Goal: Task Accomplishment & Management: Manage account settings

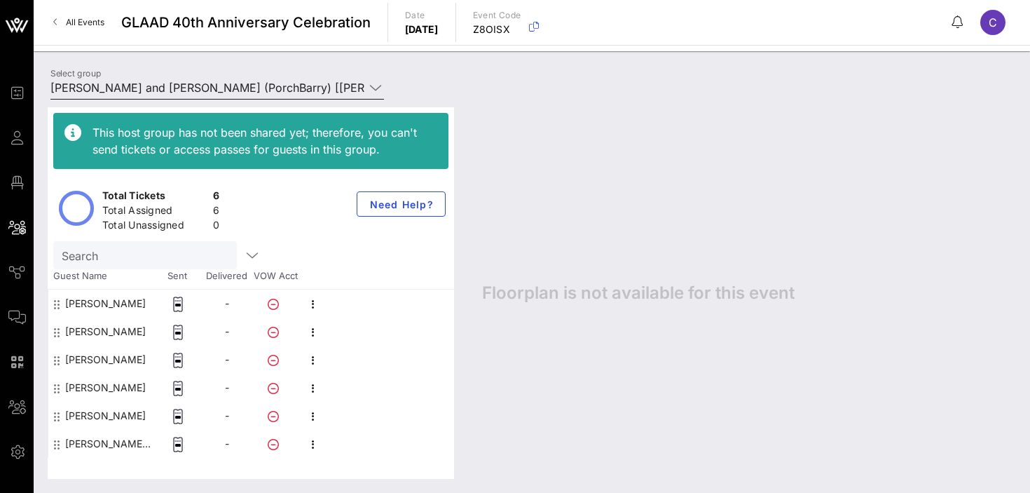
click at [200, 90] on input "[PERSON_NAME] and [PERSON_NAME] (PorchBarry) [[PERSON_NAME], [PERSON_NAME][EMAI…" at bounding box center [207, 87] width 314 height 22
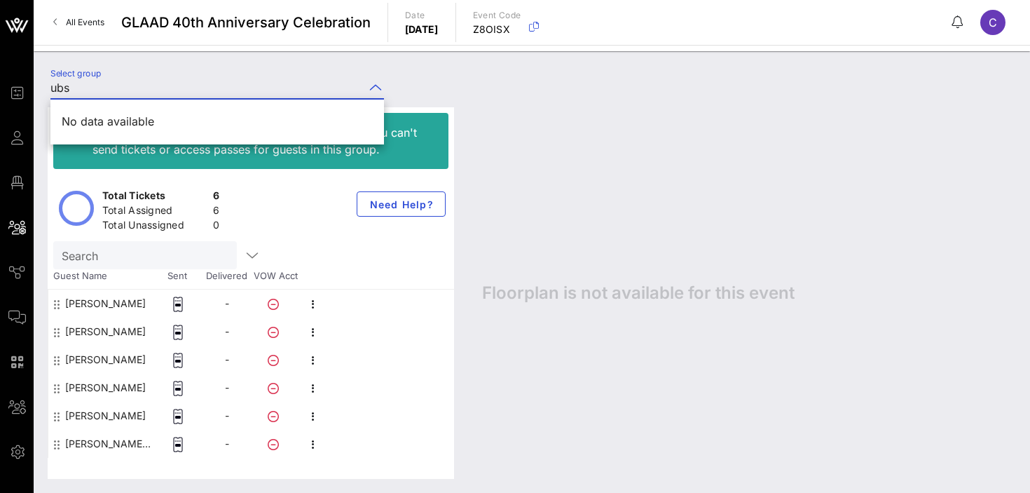
click at [456, 91] on div "Select group ubs" at bounding box center [532, 89] width 980 height 49
type input "[PERSON_NAME] and [PERSON_NAME] (PorchBarry) [[PERSON_NAME], [PERSON_NAME][EMAI…"
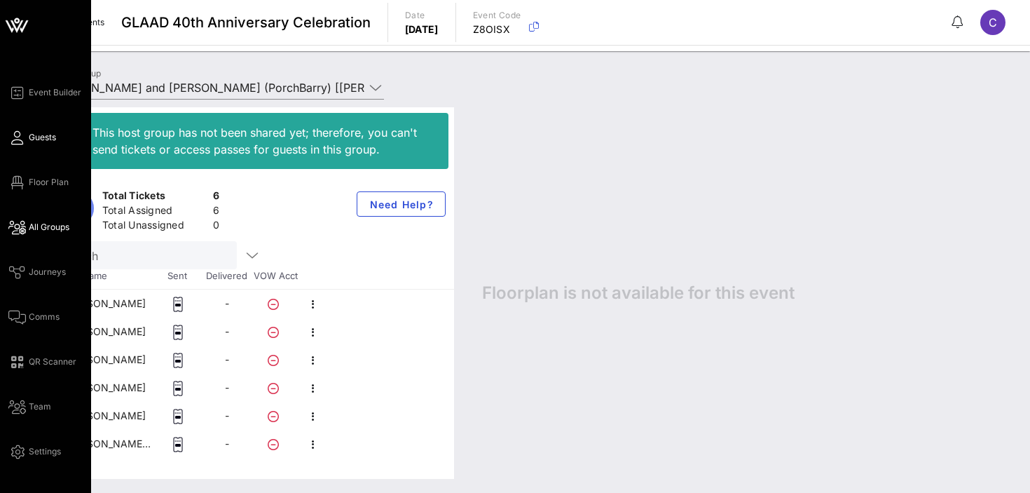
click at [39, 136] on span "Guests" at bounding box center [42, 137] width 27 height 13
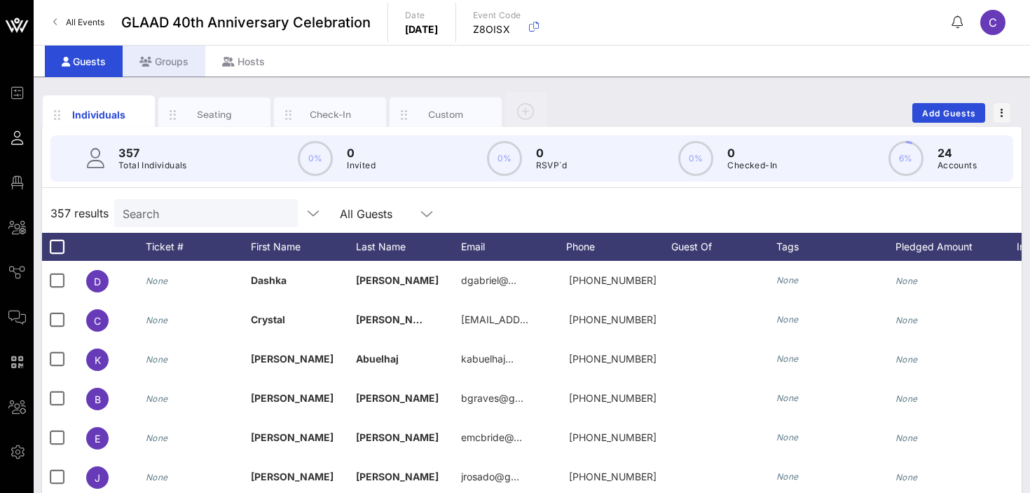
click at [170, 66] on div "Groups" at bounding box center [164, 62] width 83 height 32
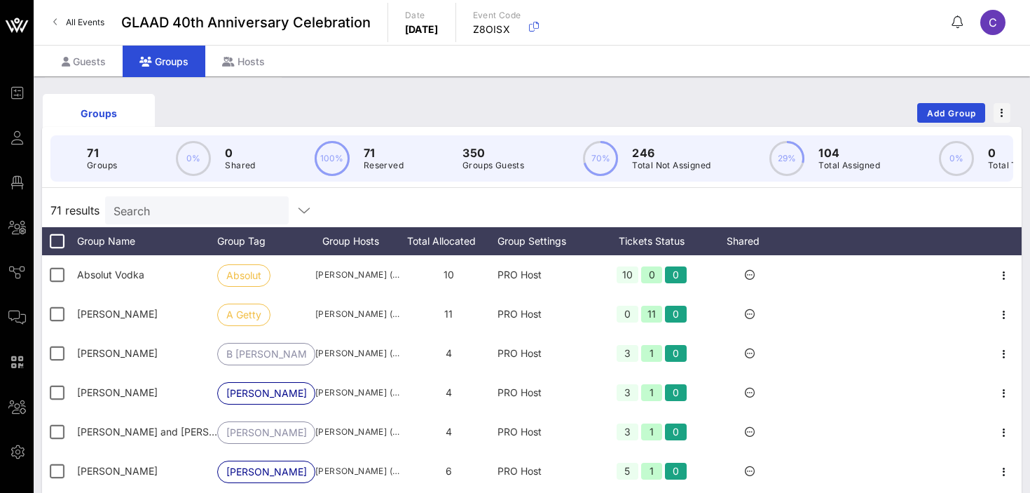
click at [183, 214] on input "Search" at bounding box center [196, 210] width 164 height 18
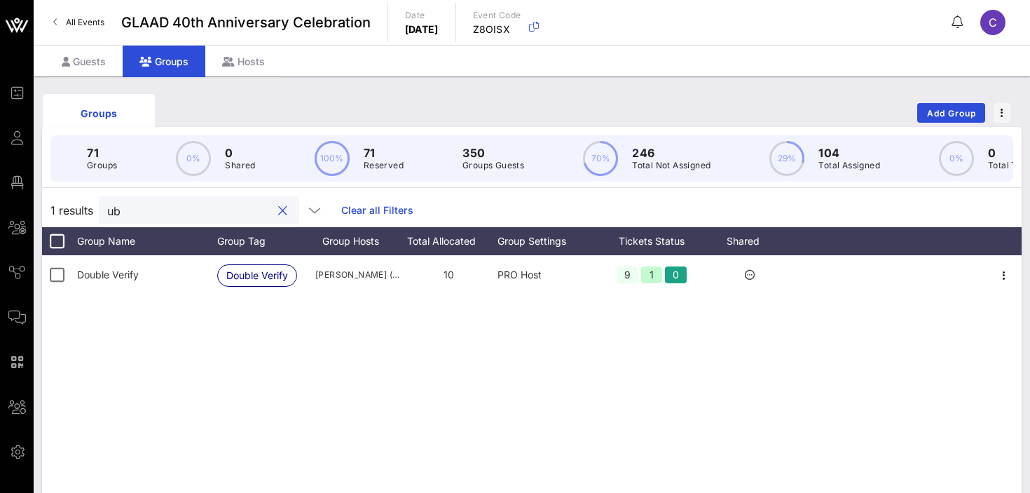
type input "u"
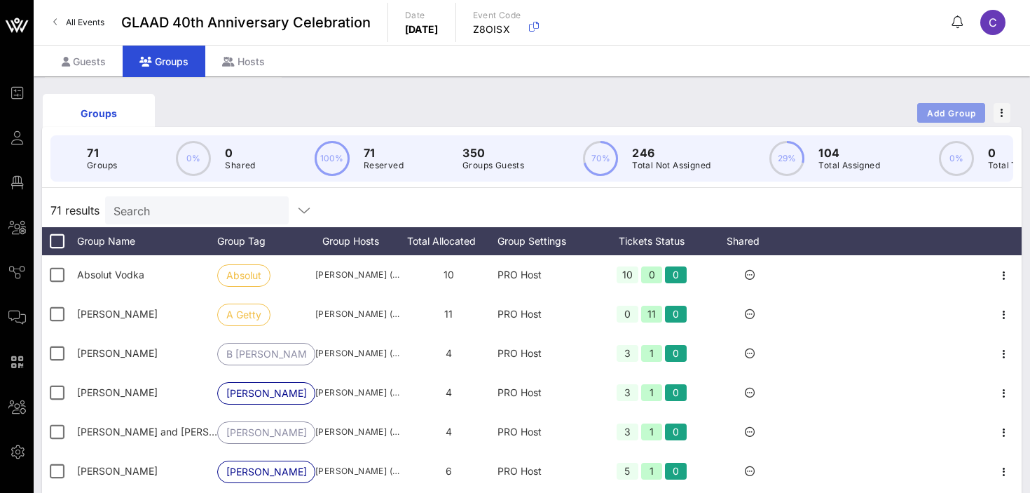
click at [940, 113] on span "Add Group" at bounding box center [951, 113] width 50 height 11
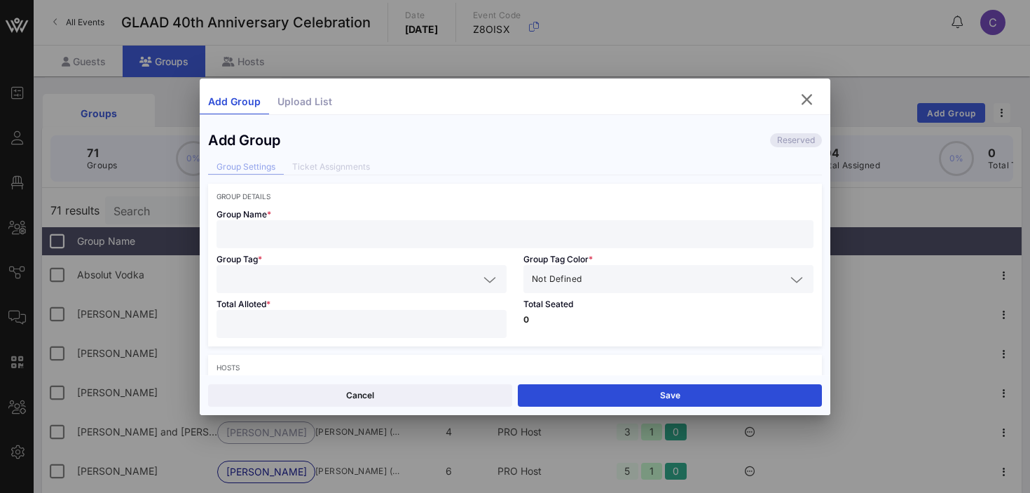
click at [345, 233] on input "text" at bounding box center [515, 234] width 580 height 18
type input "UBS"
click at [334, 271] on input "text" at bounding box center [352, 279] width 254 height 18
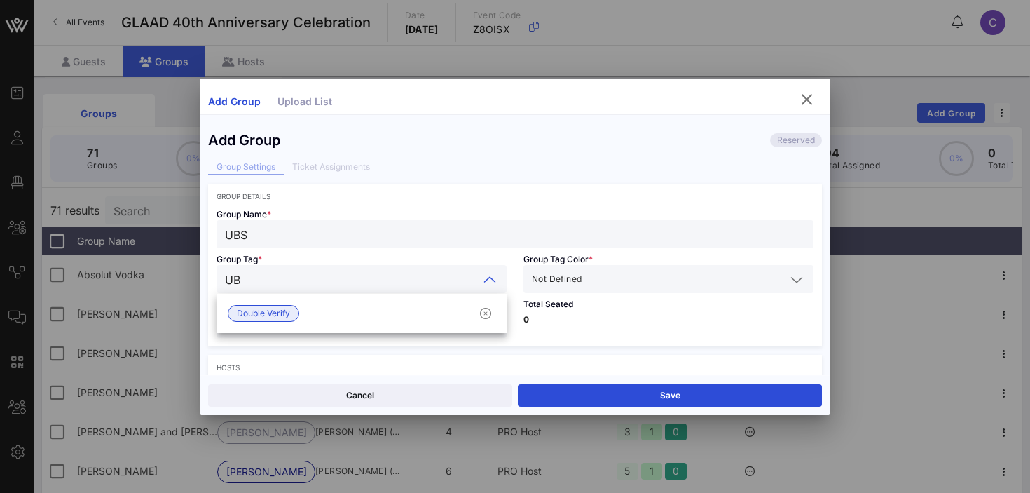
type input "UBS"
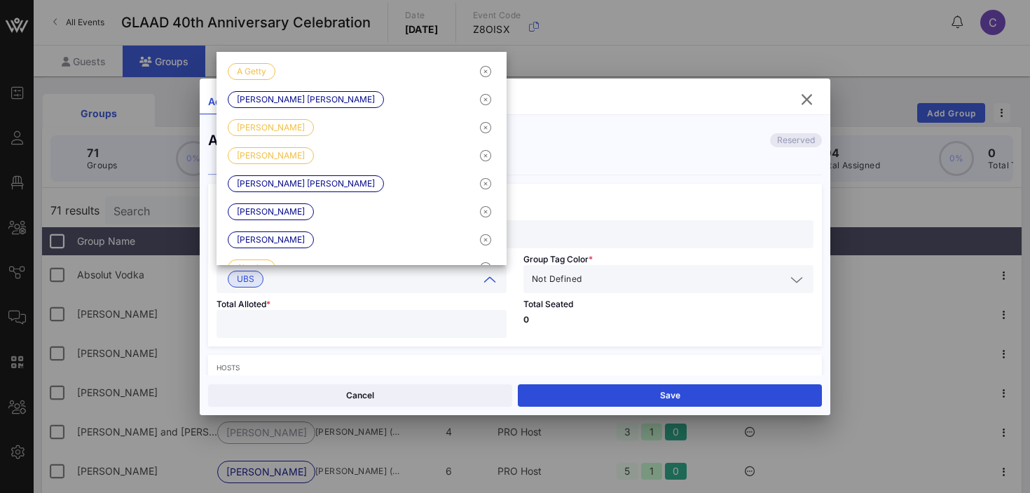
click at [593, 273] on input "text" at bounding box center [684, 279] width 201 height 18
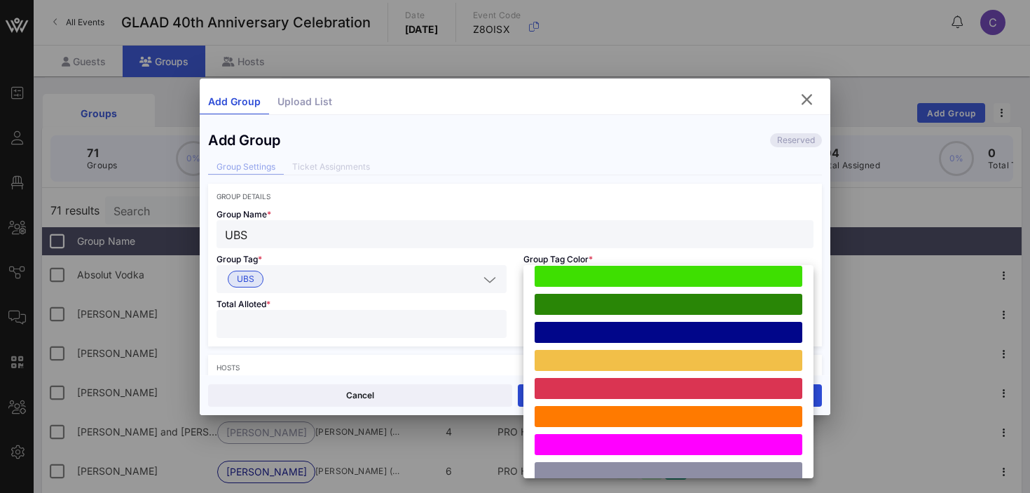
scroll to position [374, 0]
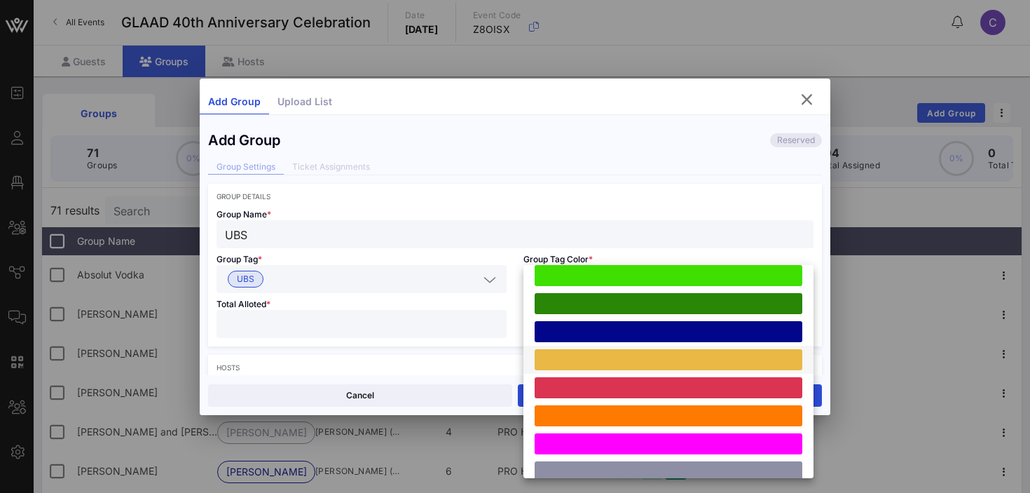
click at [596, 357] on div at bounding box center [669, 359] width 268 height 21
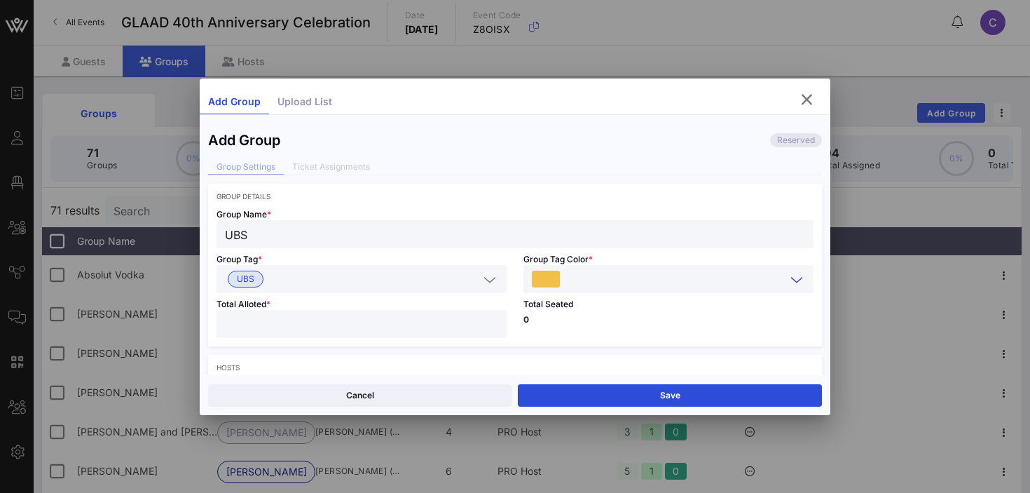
click at [360, 323] on input "number" at bounding box center [361, 324] width 273 height 18
type input "**"
click at [589, 320] on p "0" at bounding box center [668, 319] width 290 height 8
click at [280, 236] on input "UBS" at bounding box center [515, 234] width 580 height 18
type input "UBS 1"
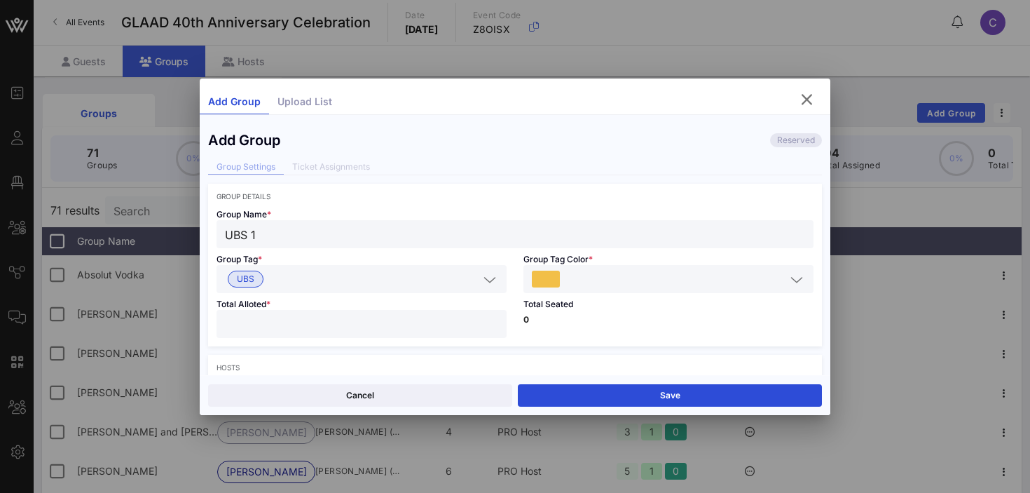
click at [285, 278] on input "text" at bounding box center [374, 279] width 210 height 18
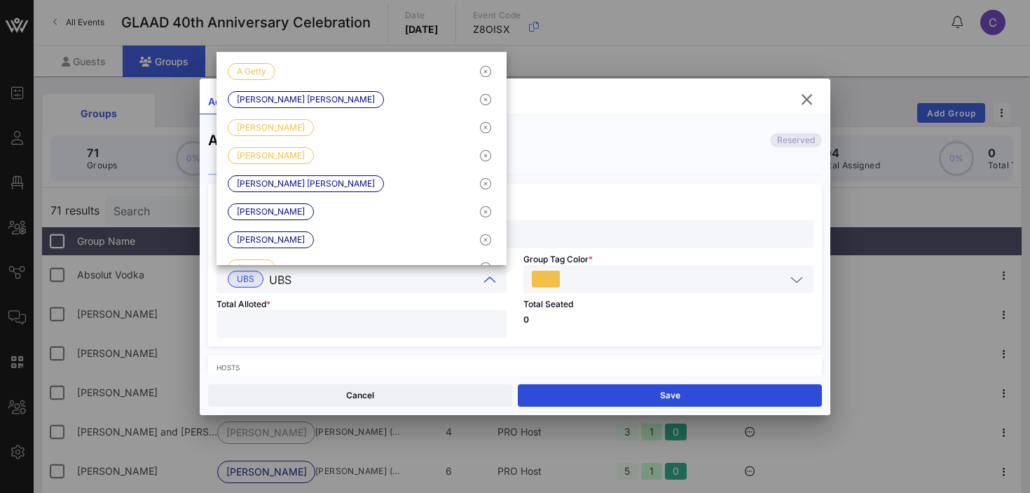
type input "UBS1"
click at [250, 327] on input "**" at bounding box center [361, 324] width 273 height 18
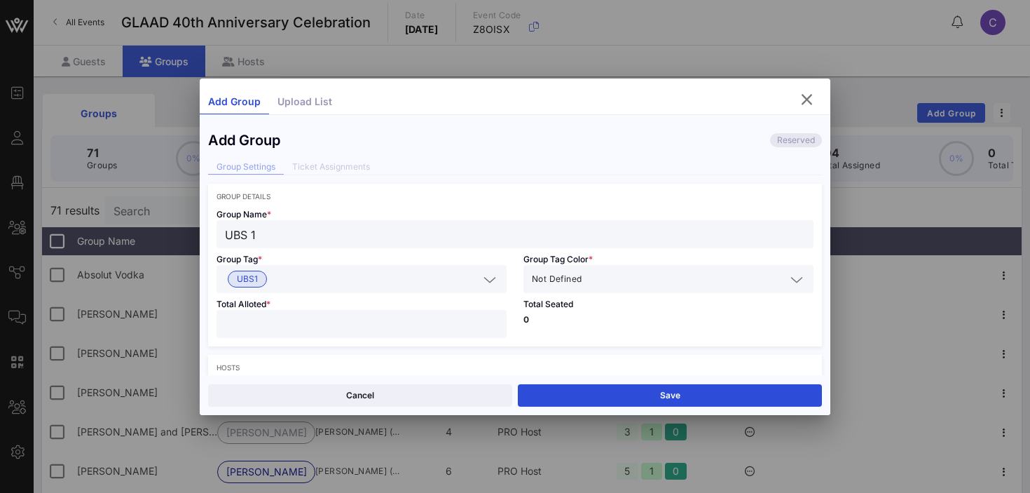
type input "*"
type input "**"
click at [605, 278] on input "text" at bounding box center [684, 279] width 201 height 18
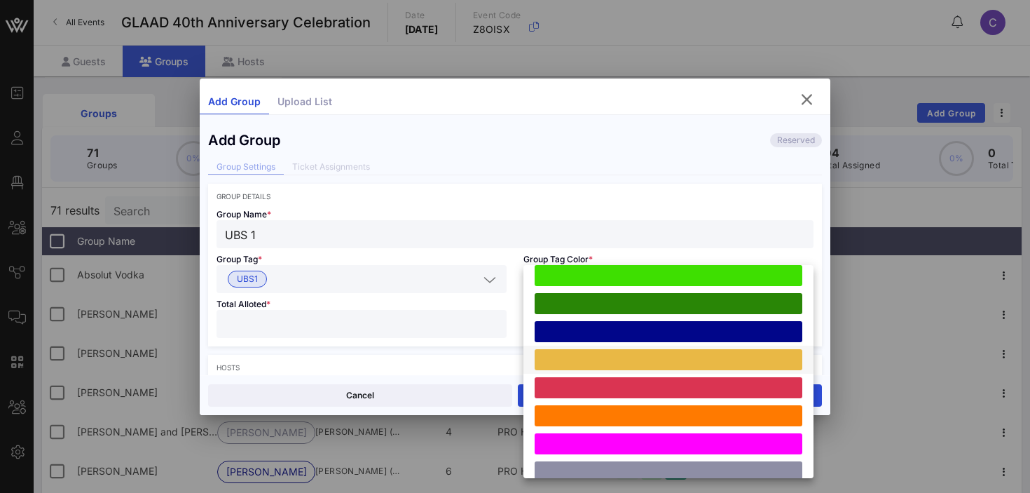
click at [600, 354] on div at bounding box center [669, 359] width 268 height 21
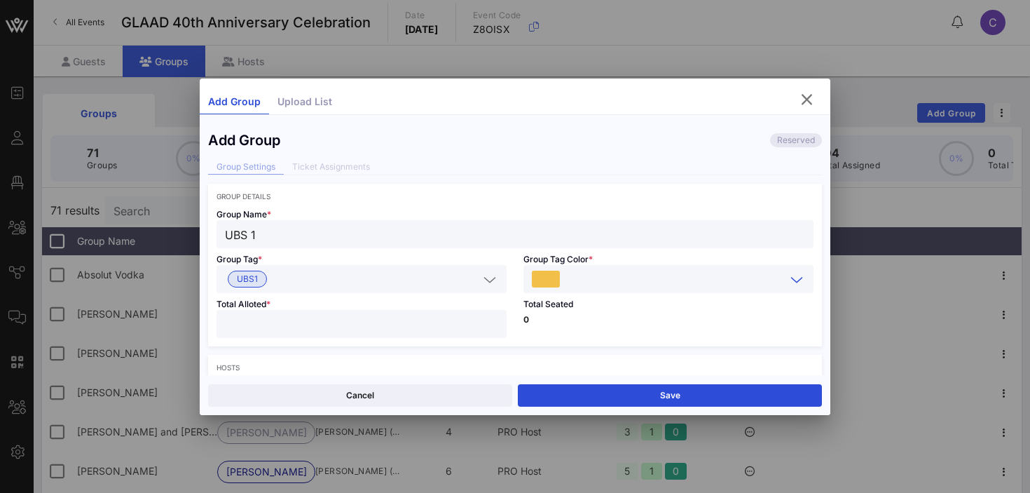
click at [603, 328] on div "Total Seated 0" at bounding box center [668, 319] width 307 height 53
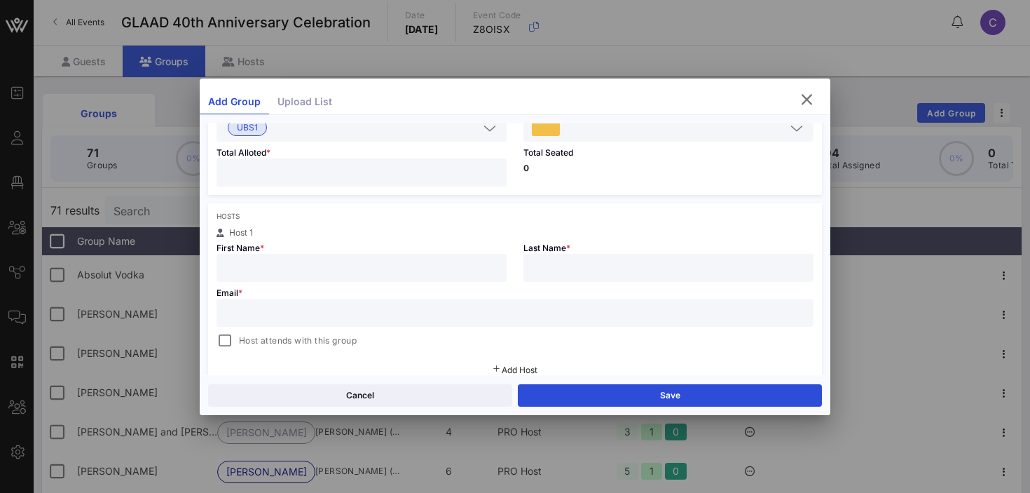
scroll to position [165, 0]
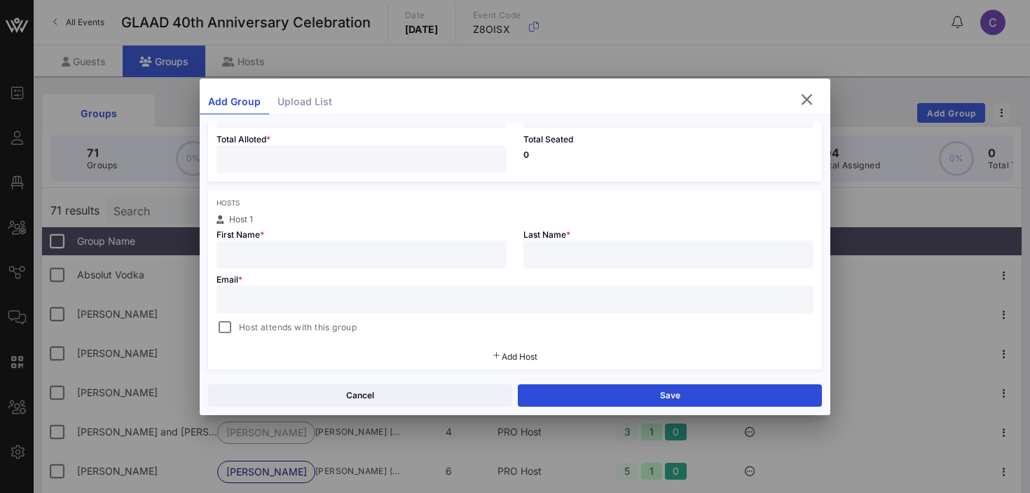
click at [329, 304] on input "text" at bounding box center [515, 299] width 580 height 18
paste input "[PERSON_NAME][EMAIL_ADDRESS][PERSON_NAME][DOMAIN_NAME]"
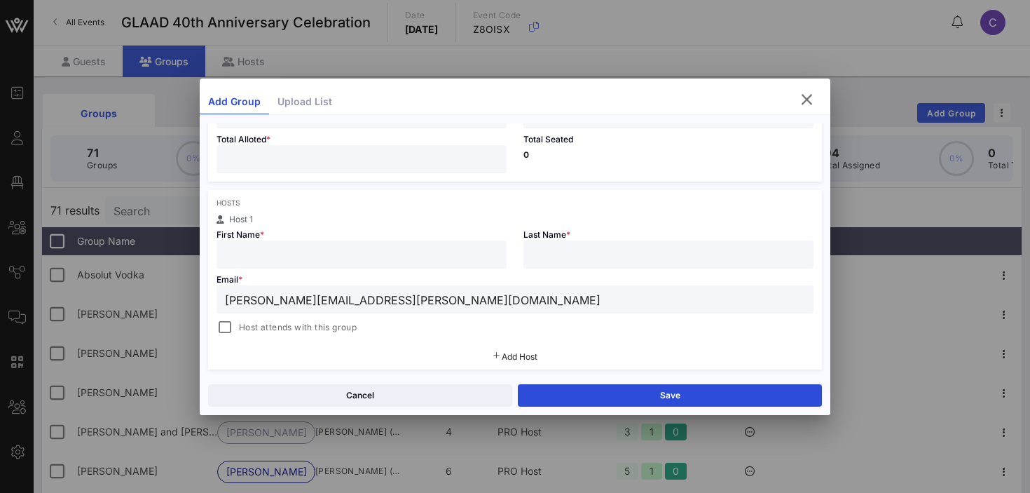
type input "[PERSON_NAME][EMAIL_ADDRESS][PERSON_NAME][DOMAIN_NAME]"
click at [256, 261] on input "text" at bounding box center [361, 254] width 273 height 18
type input "[PERSON_NAME]"
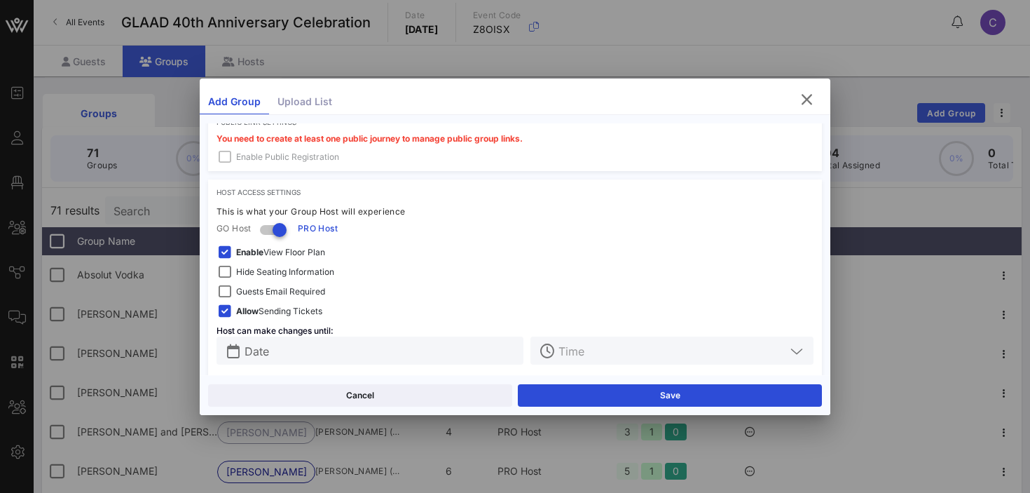
scroll to position [440, 0]
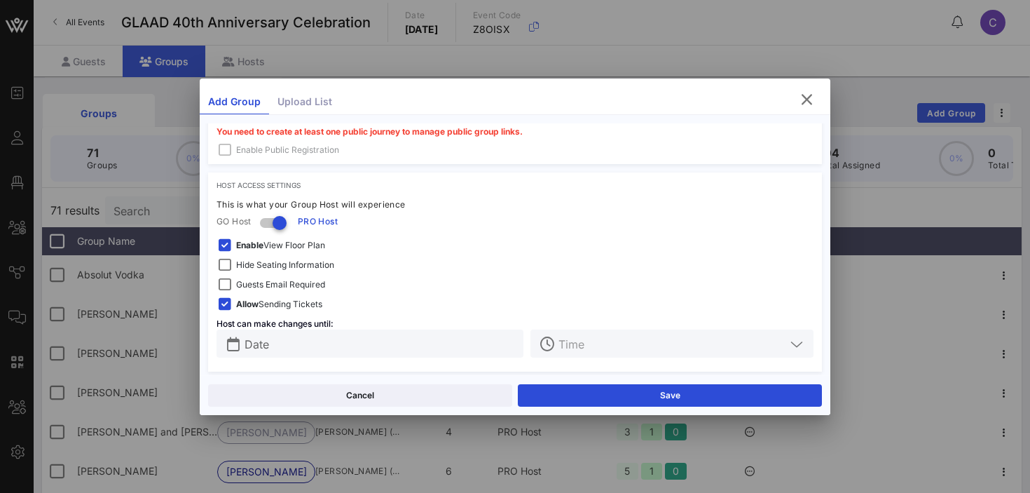
type input "Choudhury"
click at [274, 269] on span "Hide Seating Information" at bounding box center [285, 265] width 98 height 14
click at [270, 245] on span "Enable View Floor Plan" at bounding box center [280, 245] width 89 height 14
click at [301, 348] on input "text" at bounding box center [380, 343] width 271 height 18
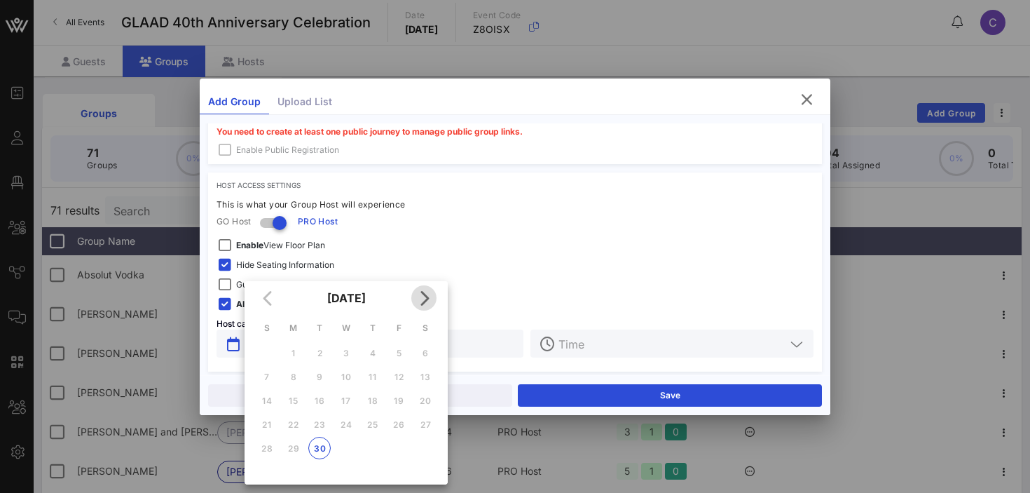
click at [426, 301] on icon "Next month" at bounding box center [424, 297] width 17 height 17
click at [398, 356] on div "3" at bounding box center [399, 353] width 22 height 11
type input "[DATE]"
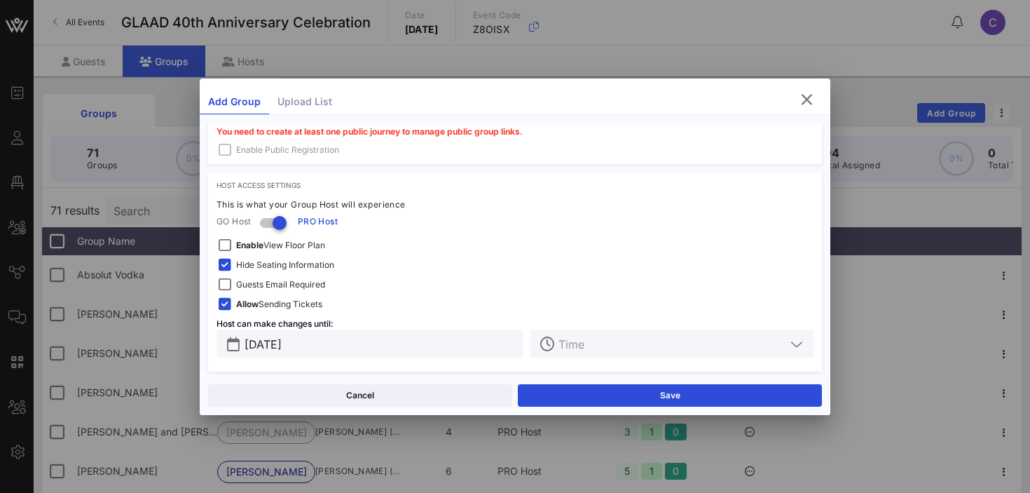
click at [671, 334] on input "text" at bounding box center [672, 343] width 227 height 18
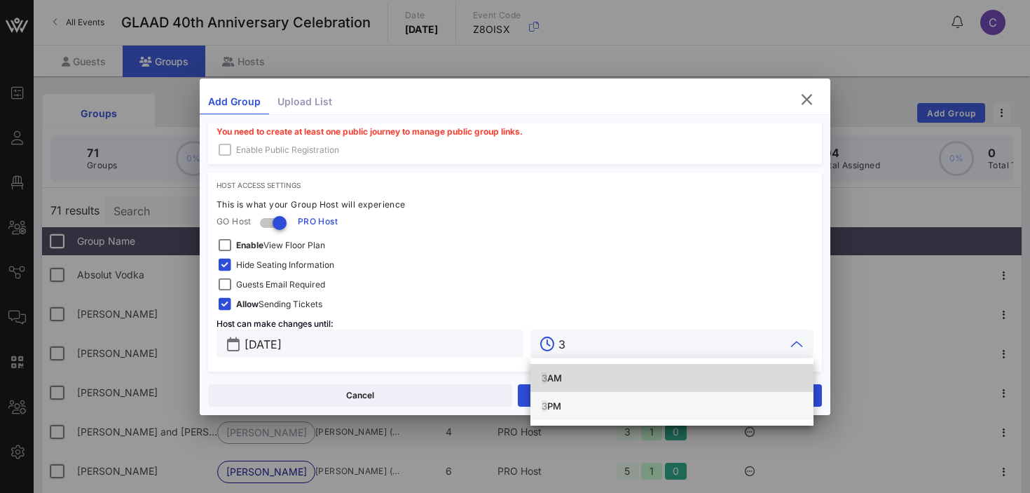
click at [558, 399] on div "3 PM" at bounding box center [672, 406] width 261 height 22
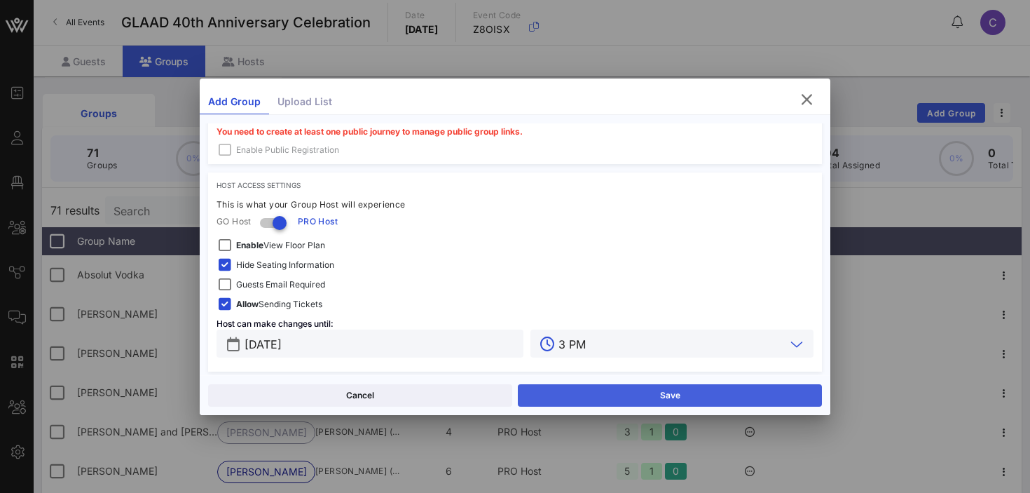
type input "3 PM"
click at [565, 387] on button "Save" at bounding box center [670, 395] width 304 height 22
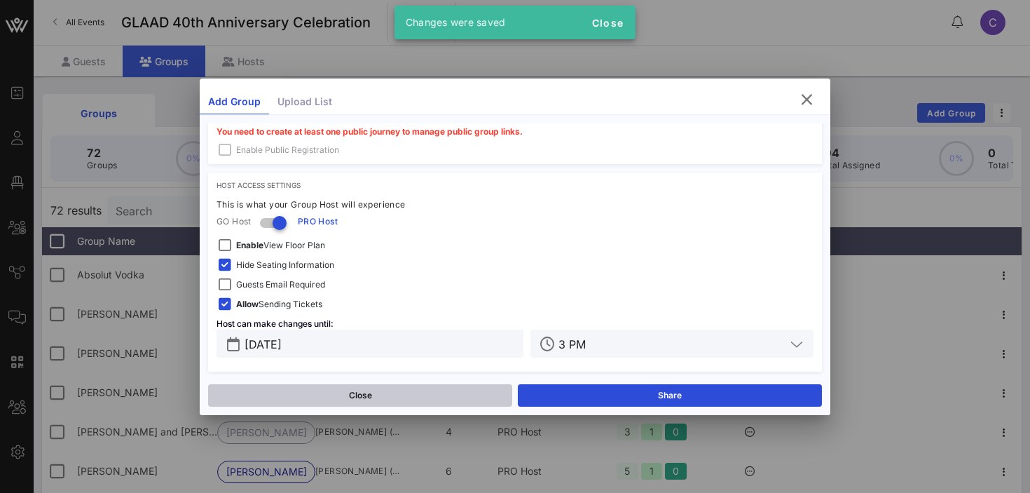
click at [431, 398] on button "Close" at bounding box center [360, 395] width 304 height 22
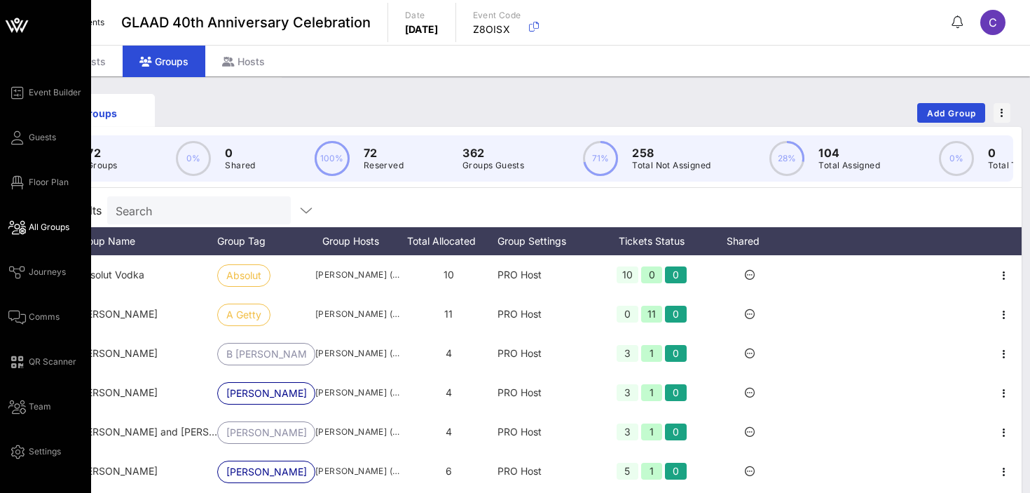
click at [43, 223] on span "All Groups" at bounding box center [49, 227] width 41 height 13
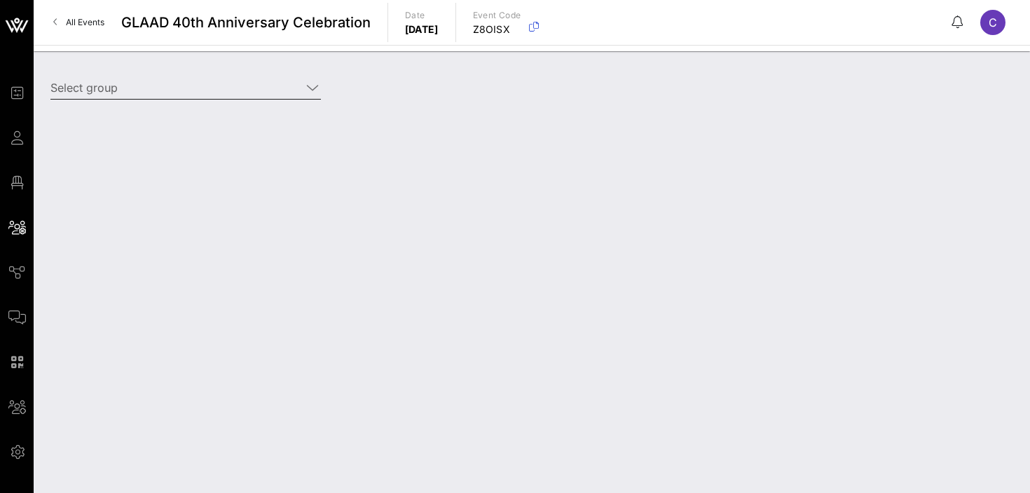
click at [194, 97] on input "Select group" at bounding box center [175, 87] width 251 height 22
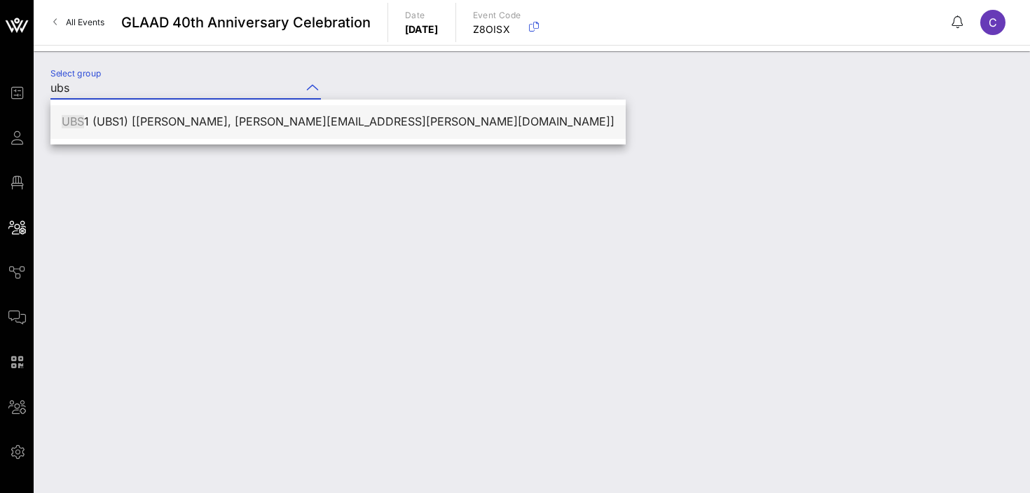
click at [193, 124] on div "UBS 1 (UBS1) [[PERSON_NAME], [PERSON_NAME][EMAIL_ADDRESS][PERSON_NAME][DOMAIN_N…" at bounding box center [338, 121] width 553 height 13
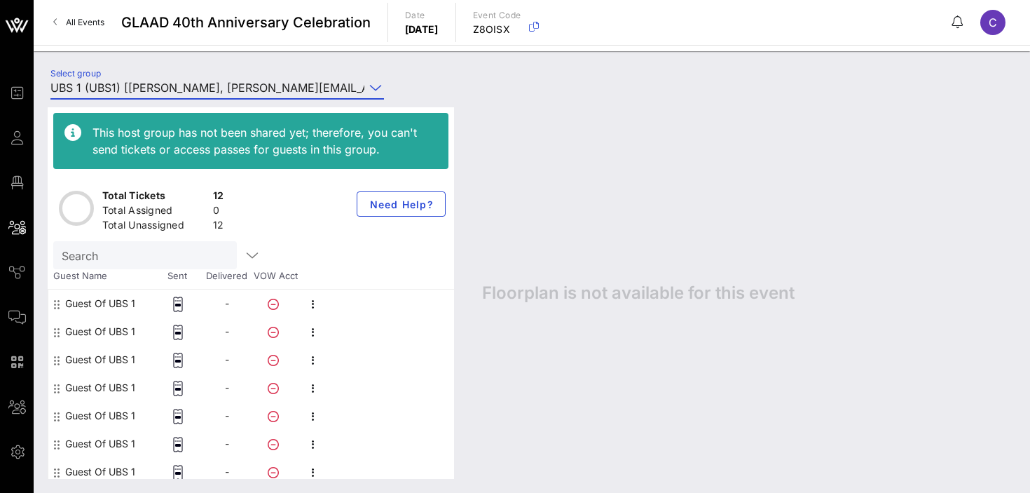
type input "UBS 1 (UBS1) [[PERSON_NAME], [PERSON_NAME][EMAIL_ADDRESS][PERSON_NAME][DOMAIN_N…"
click at [315, 308] on icon "button" at bounding box center [313, 304] width 17 height 17
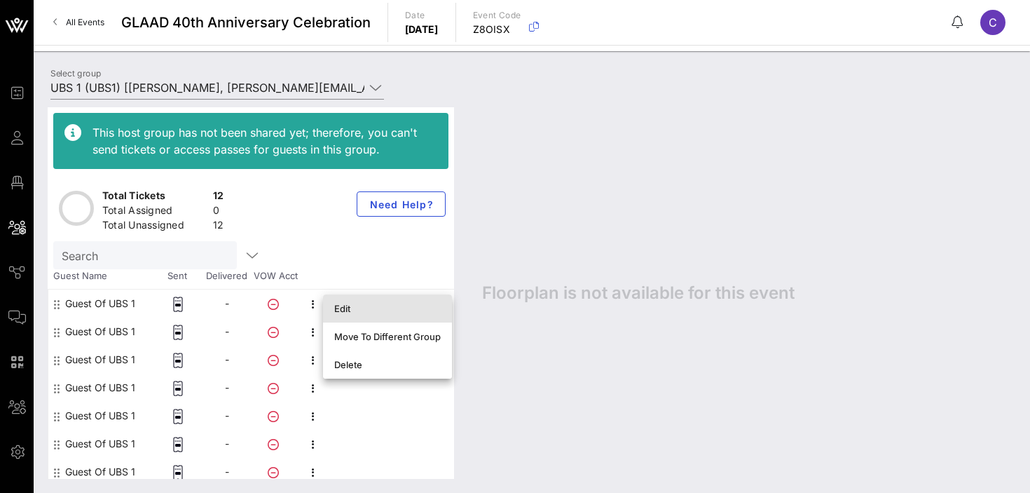
click at [355, 308] on div "Edit" at bounding box center [387, 308] width 107 height 11
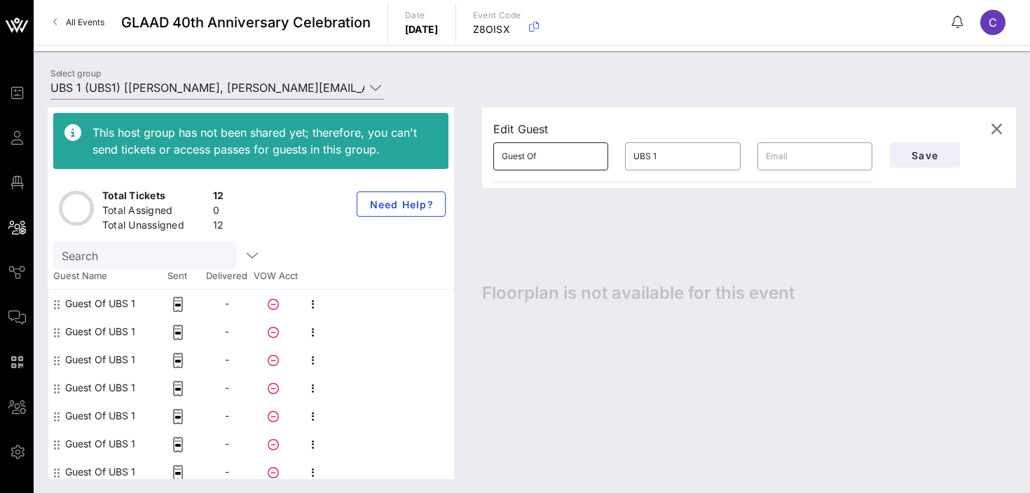
click at [542, 156] on input "Guest Of" at bounding box center [551, 156] width 98 height 22
paste input "[PERSON_NAME]"
type input "[PERSON_NAME]"
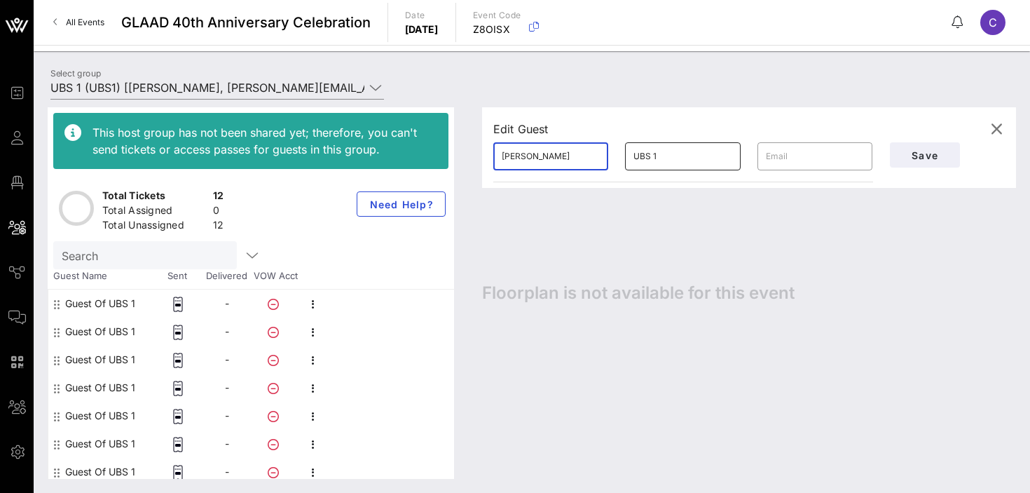
click at [655, 153] on input "UBS 1" at bounding box center [683, 156] width 98 height 22
type input "[PERSON_NAME]"
click at [582, 157] on input "[PERSON_NAME]" at bounding box center [551, 156] width 98 height 22
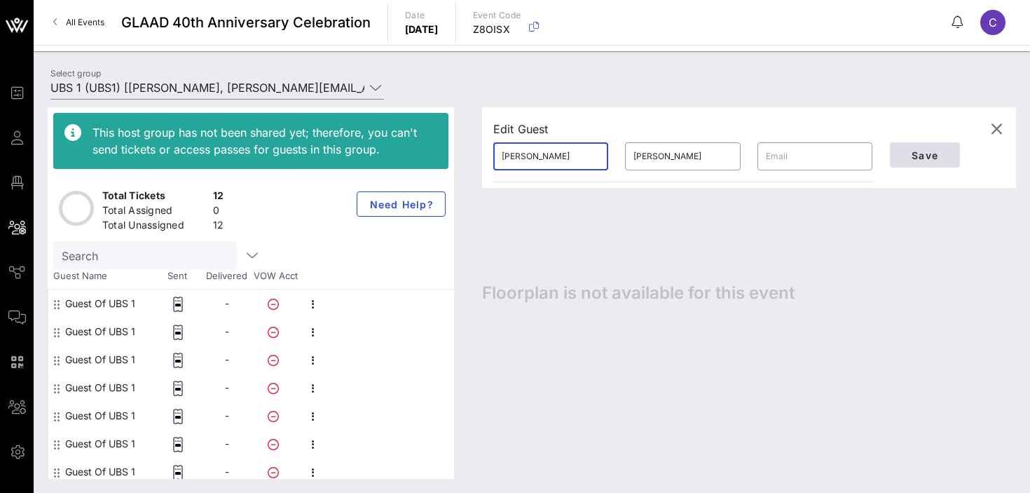
type input "[PERSON_NAME]"
click at [915, 156] on span "Save" at bounding box center [925, 155] width 48 height 12
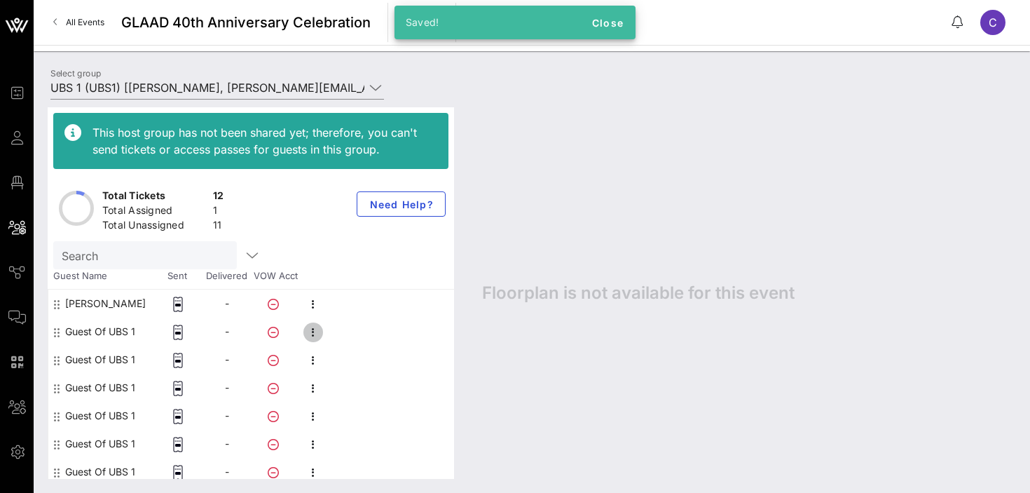
click at [310, 334] on icon "button" at bounding box center [313, 332] width 17 height 17
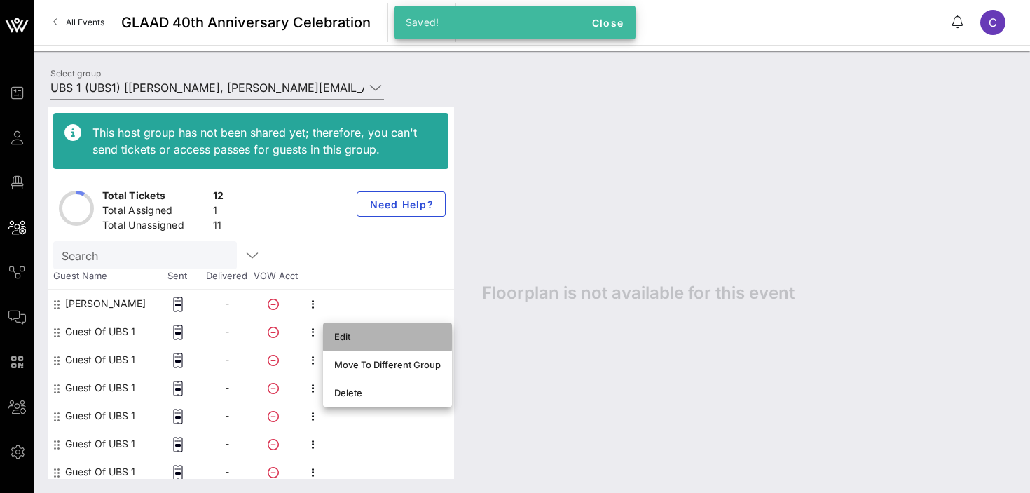
click at [341, 336] on div "Edit" at bounding box center [387, 336] width 107 height 11
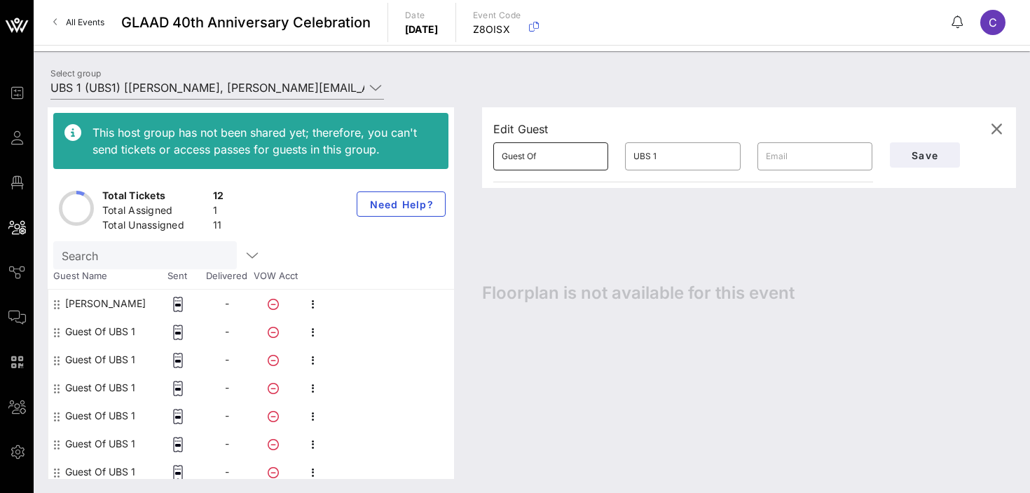
click at [545, 159] on input "Guest Of" at bounding box center [551, 156] width 98 height 22
type input "Zaya"
type input "[PERSON_NAME]"
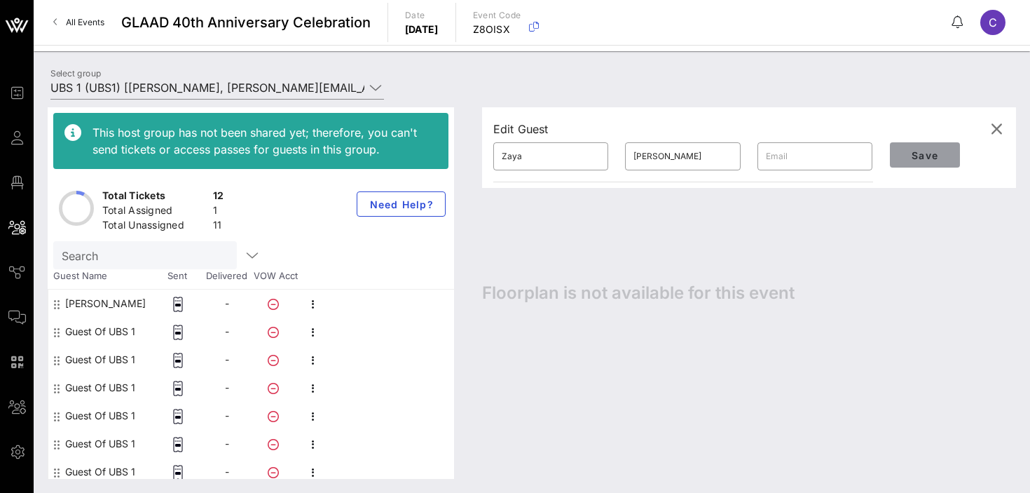
click at [924, 149] on span "Save" at bounding box center [925, 155] width 48 height 12
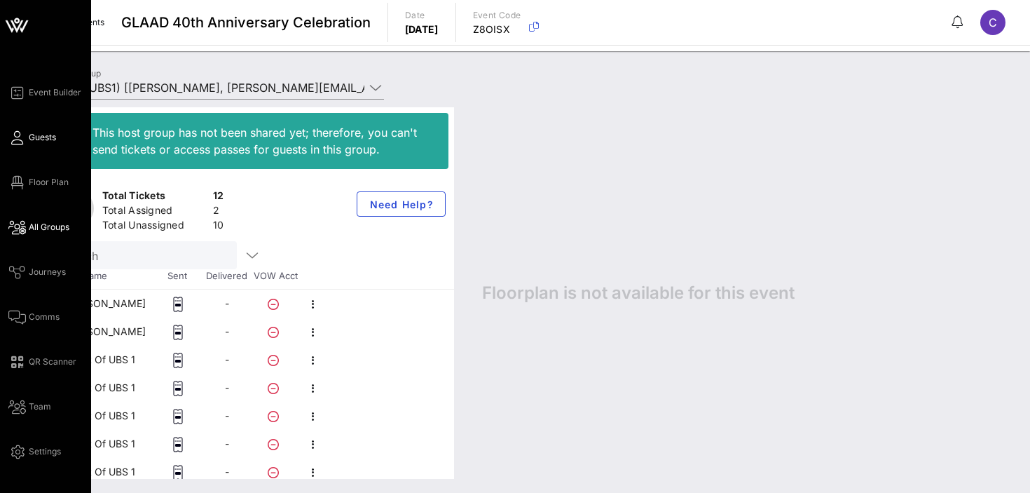
click at [45, 142] on span "Guests" at bounding box center [42, 137] width 27 height 13
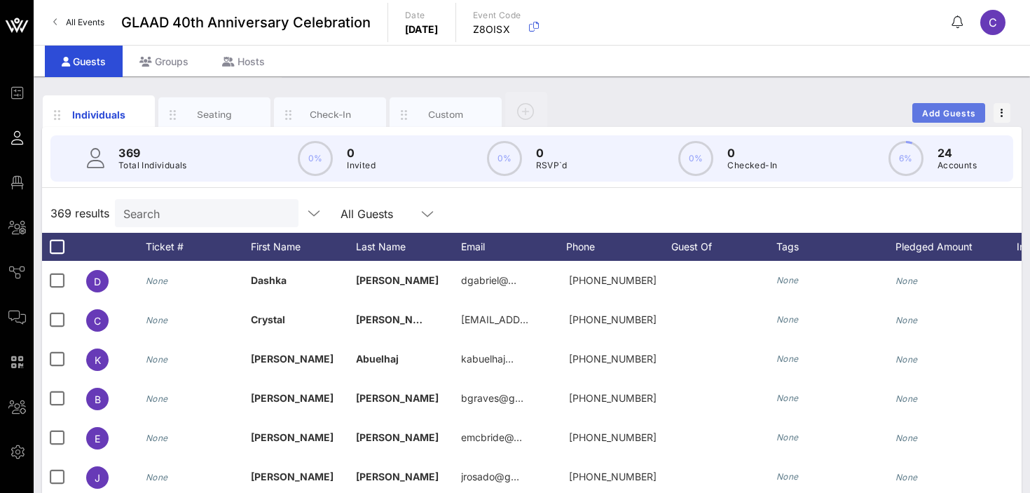
click at [929, 114] on span "Add Guests" at bounding box center [949, 113] width 55 height 11
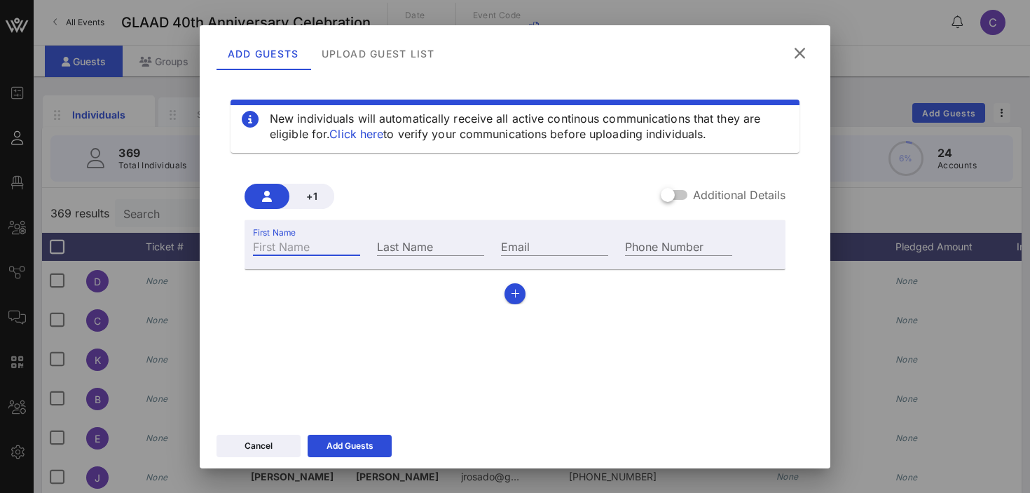
click at [290, 250] on input "First Name" at bounding box center [306, 246] width 107 height 18
paste input "[PERSON_NAME]"
type input "[PERSON_NAME]"
click at [444, 247] on input "Last Name" at bounding box center [430, 246] width 107 height 18
type input "[PERSON_NAME]"
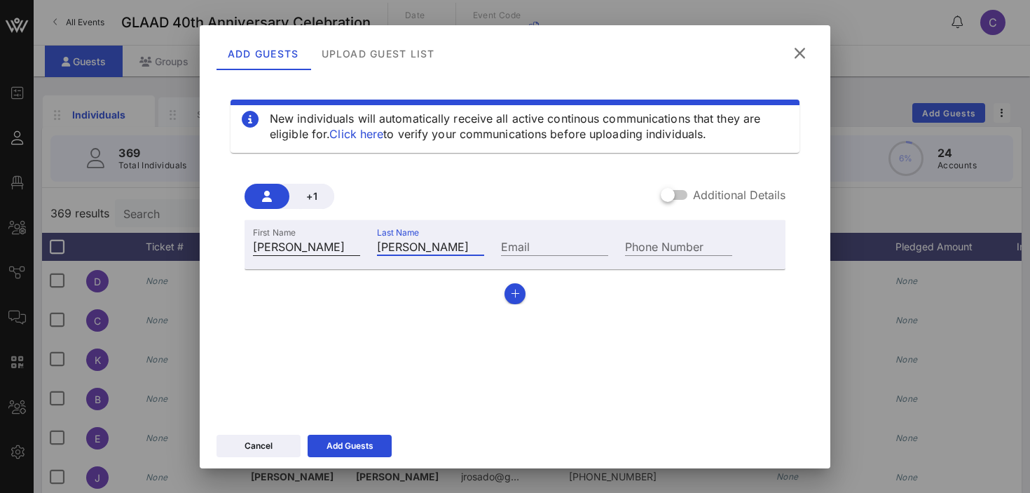
click at [322, 247] on input "[PERSON_NAME]" at bounding box center [306, 246] width 107 height 18
type input "[PERSON_NAME]"
click at [680, 195] on div at bounding box center [668, 195] width 24 height 24
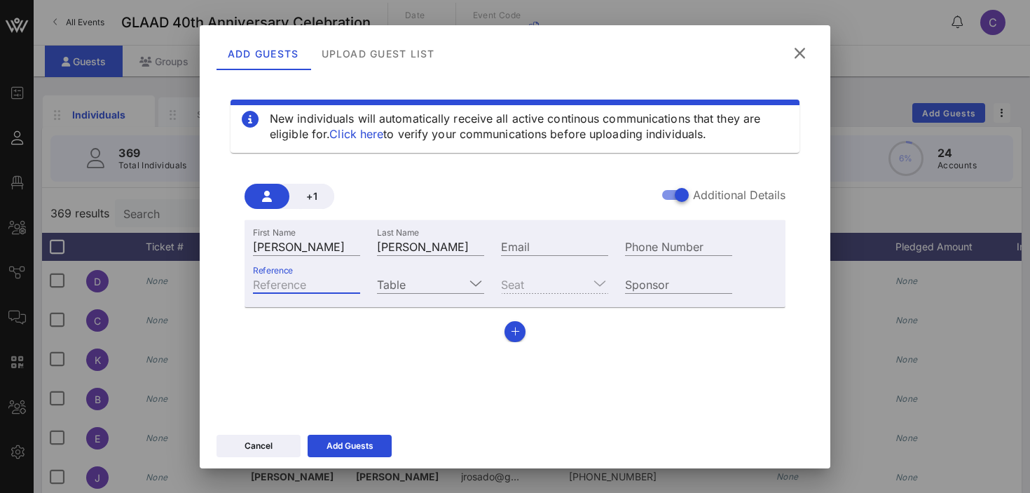
click at [295, 289] on input "Reference" at bounding box center [306, 284] width 107 height 18
type input "[PERSON_NAME] security"
click at [360, 437] on button "Add Guests" at bounding box center [350, 445] width 84 height 22
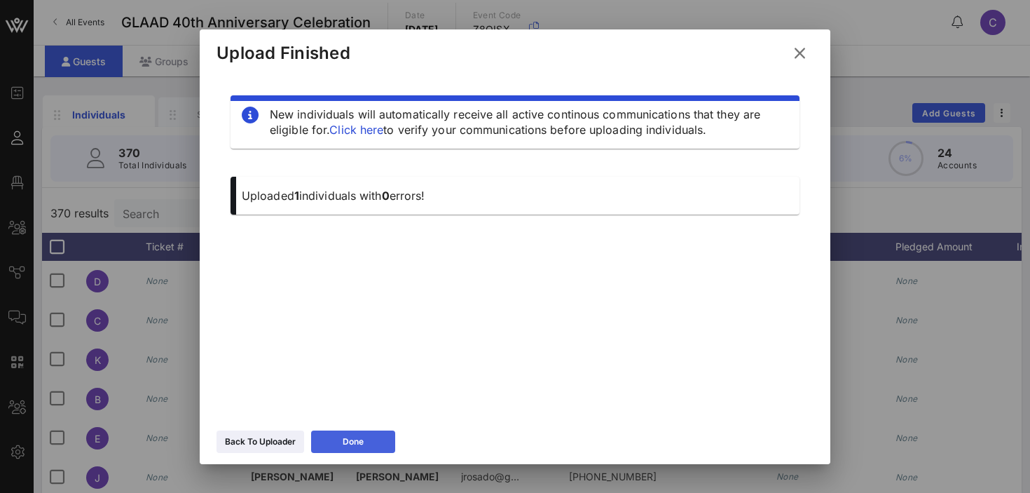
click at [335, 444] on button "Done" at bounding box center [353, 441] width 84 height 22
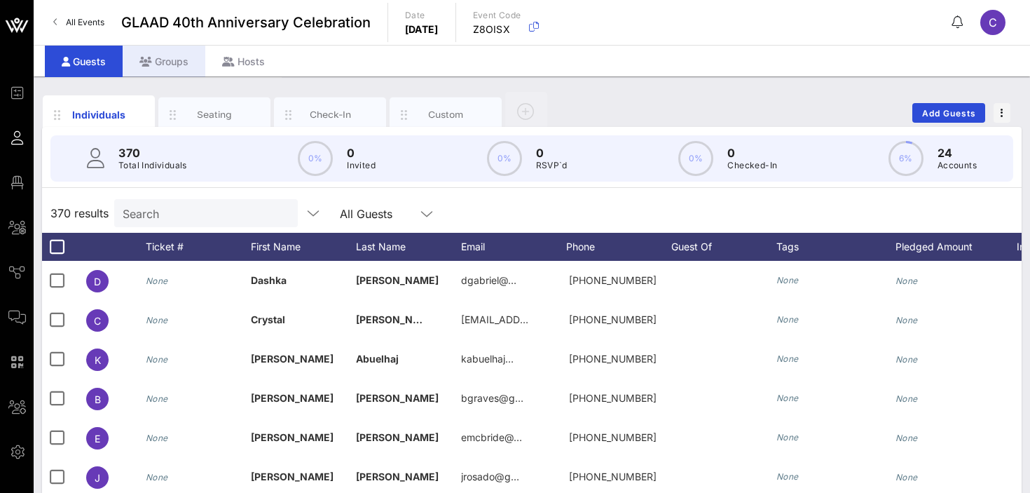
click at [164, 53] on div "Groups" at bounding box center [164, 62] width 83 height 32
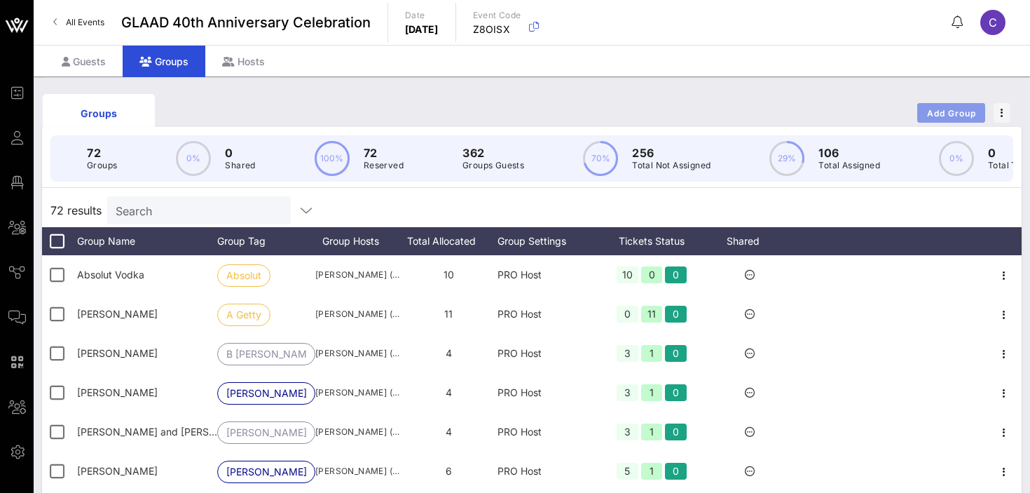
click at [953, 113] on span "Add Group" at bounding box center [951, 113] width 50 height 11
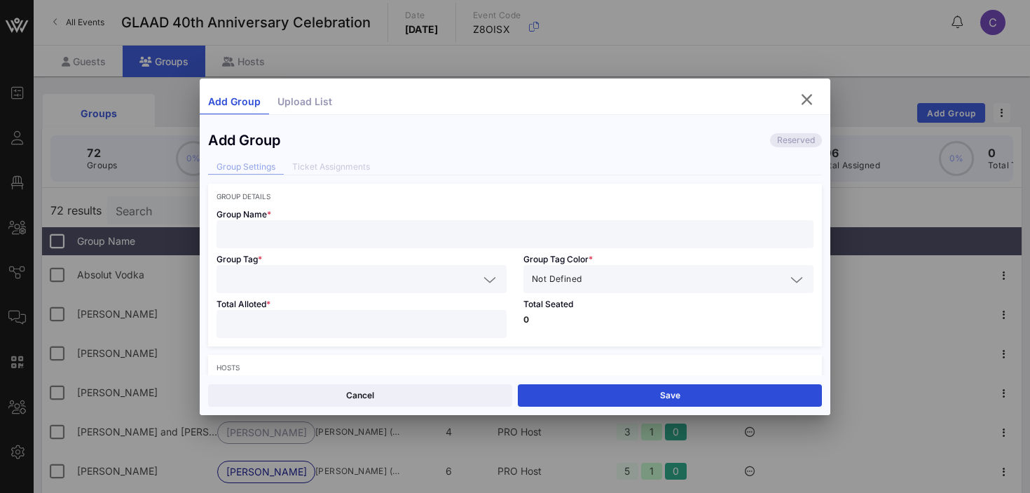
click at [275, 234] on input "text" at bounding box center [515, 234] width 580 height 18
type input "P&G"
click at [264, 286] on input "text" at bounding box center [352, 279] width 254 height 18
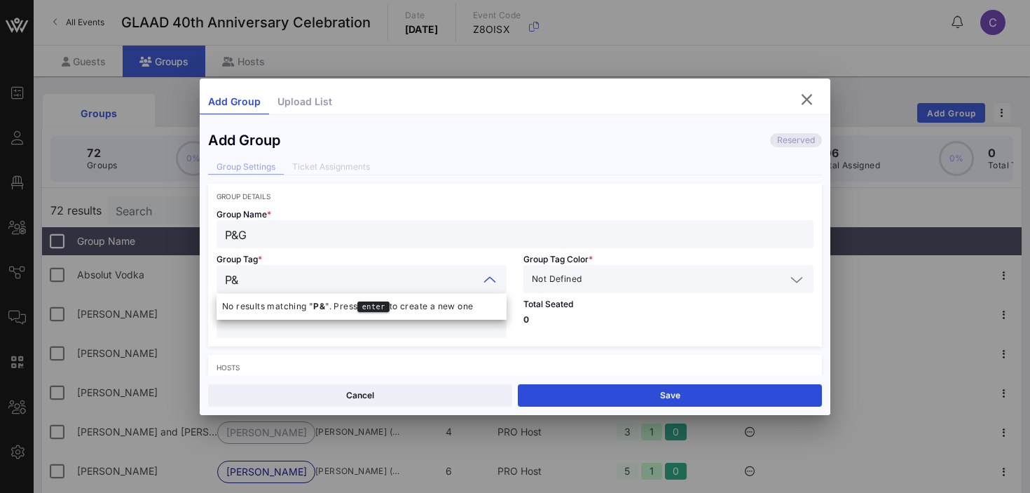
type input "P&G"
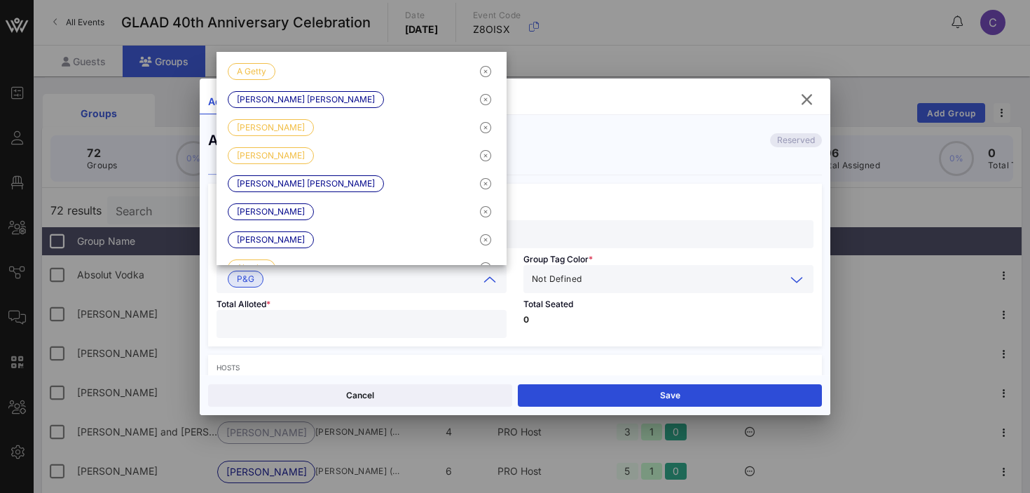
click at [608, 277] on input "text" at bounding box center [684, 279] width 201 height 18
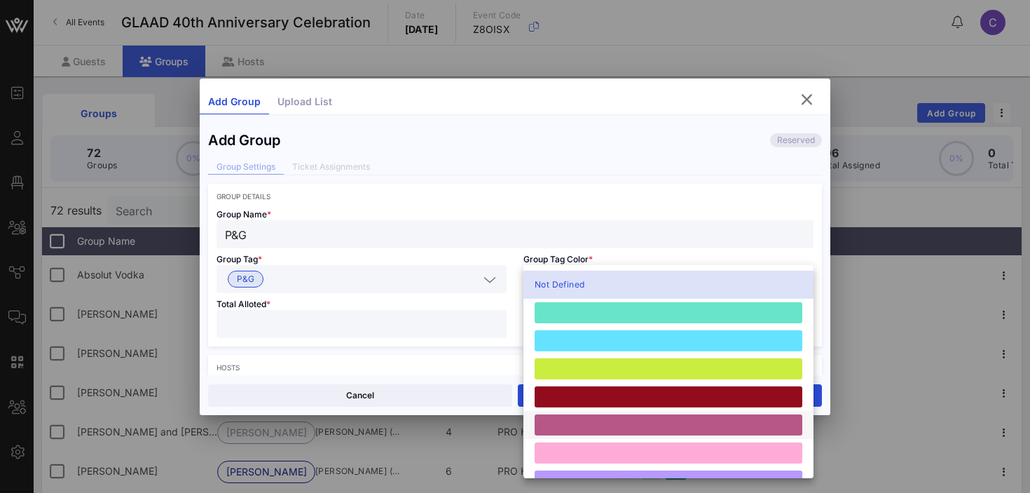
scroll to position [387, 0]
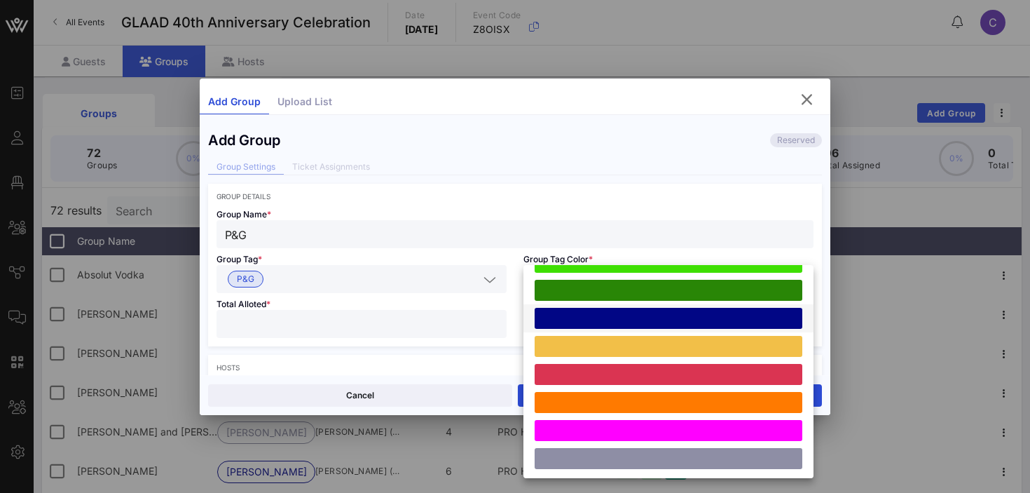
click at [610, 317] on div at bounding box center [669, 318] width 268 height 21
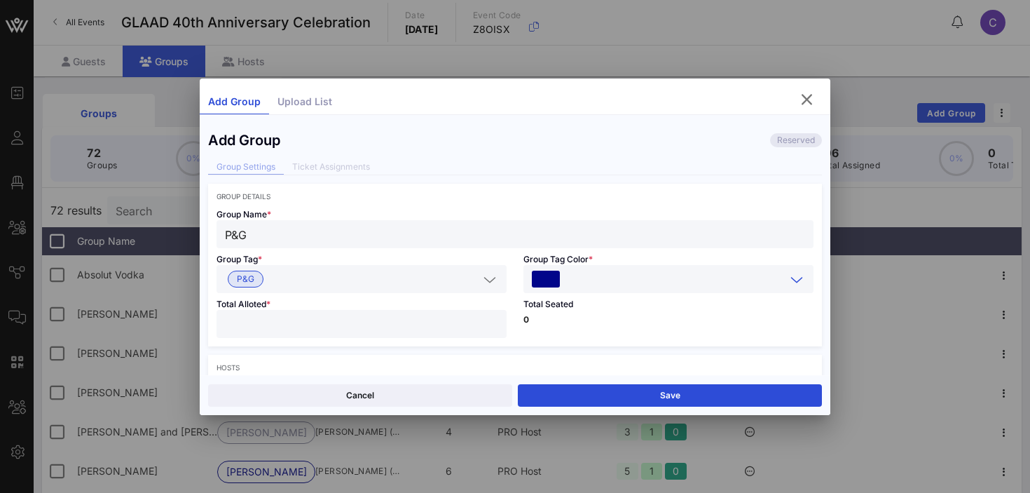
click at [338, 326] on input "number" at bounding box center [361, 324] width 273 height 18
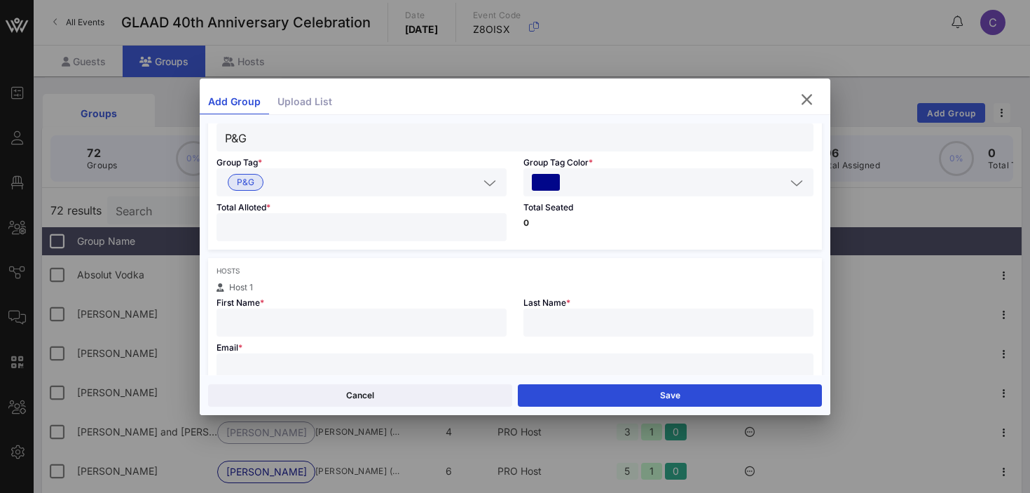
scroll to position [101, 0]
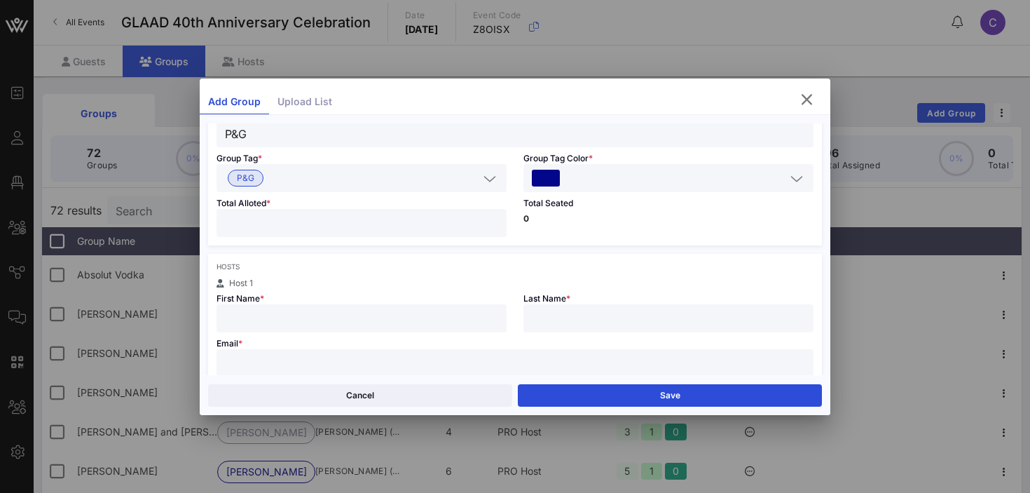
type input "*"
click at [386, 309] on input "text" at bounding box center [361, 318] width 273 height 18
type input "[PERSON_NAME]"
paste input "[PERSON_NAME][EMAIL_ADDRESS][DOMAIN_NAME]"
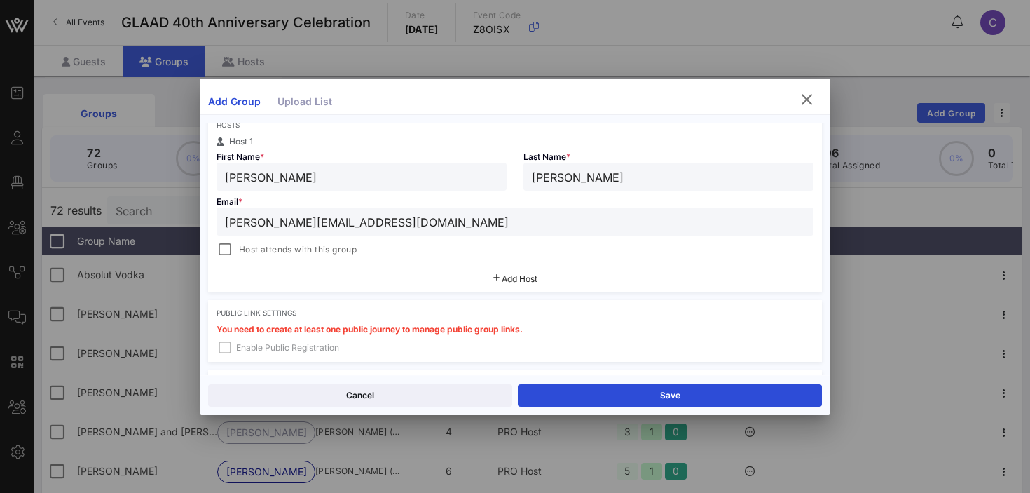
scroll to position [252, 0]
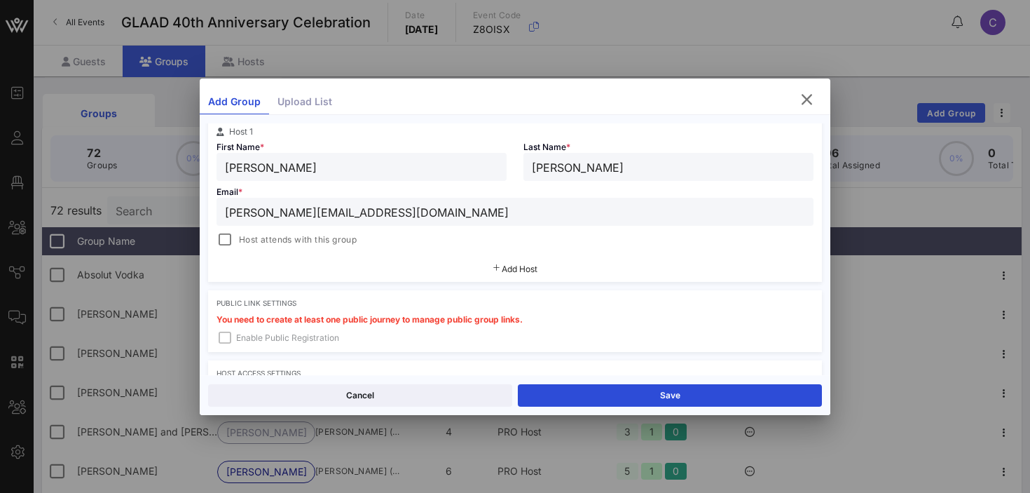
type input "[PERSON_NAME][EMAIL_ADDRESS][DOMAIN_NAME]"
click at [270, 233] on span "Host attends with this group" at bounding box center [298, 240] width 118 height 14
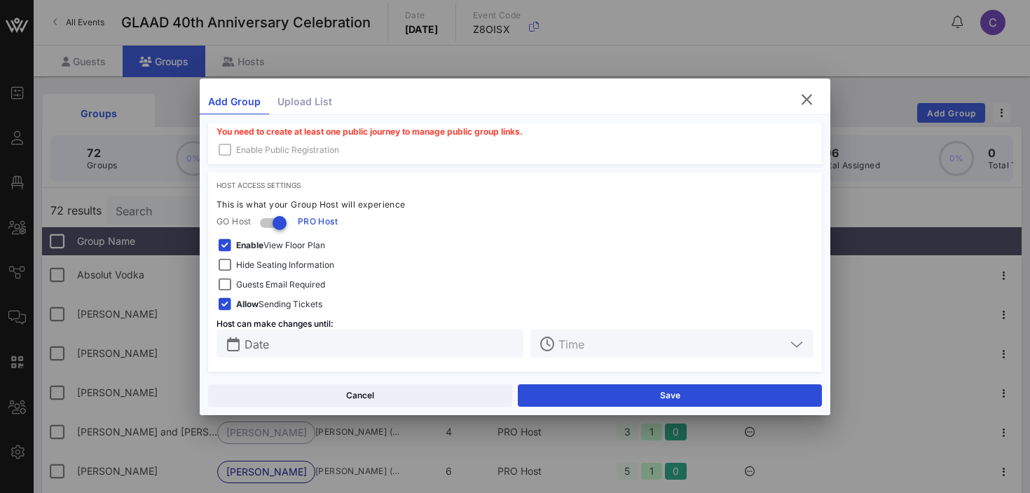
scroll to position [445, 0]
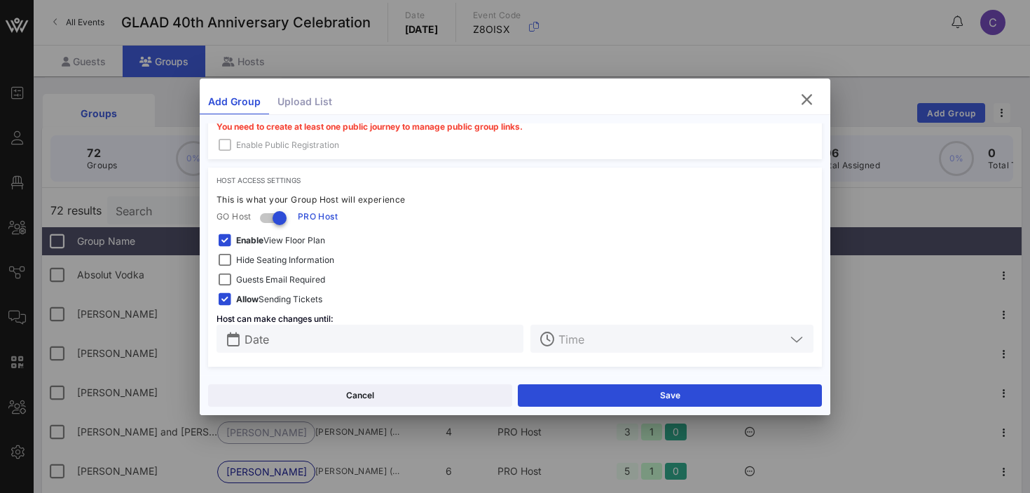
click at [285, 238] on span "Enable View Floor Plan" at bounding box center [280, 240] width 89 height 14
click at [282, 261] on span "Hide Seating Information" at bounding box center [285, 260] width 98 height 14
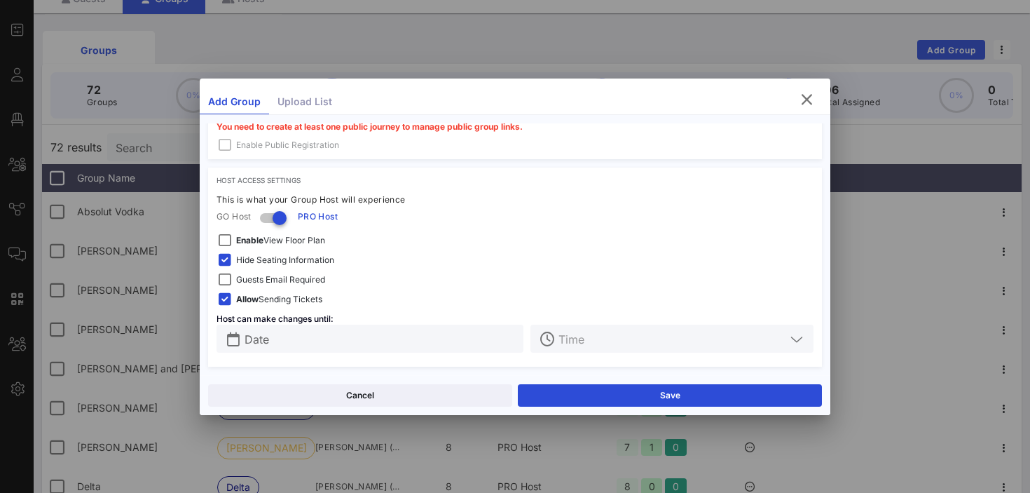
scroll to position [93, 0]
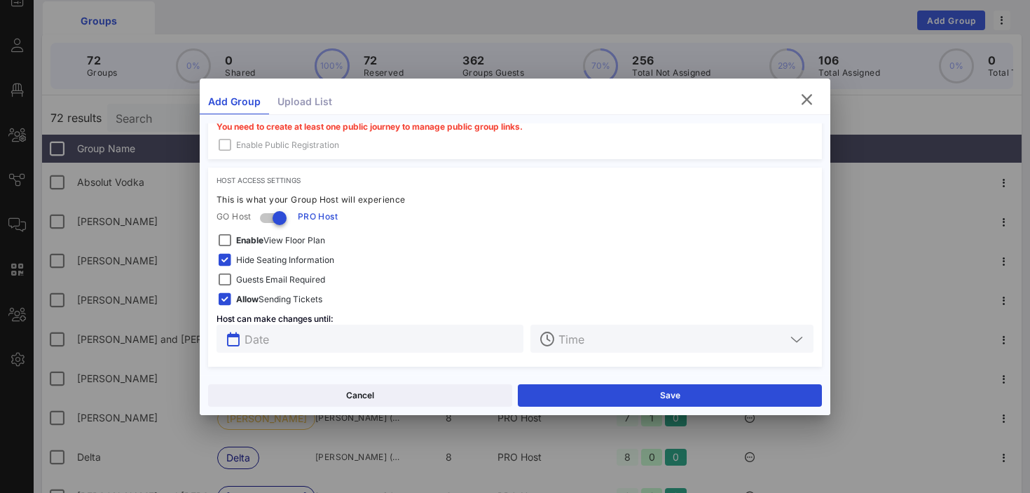
click at [315, 336] on input "text" at bounding box center [380, 338] width 271 height 18
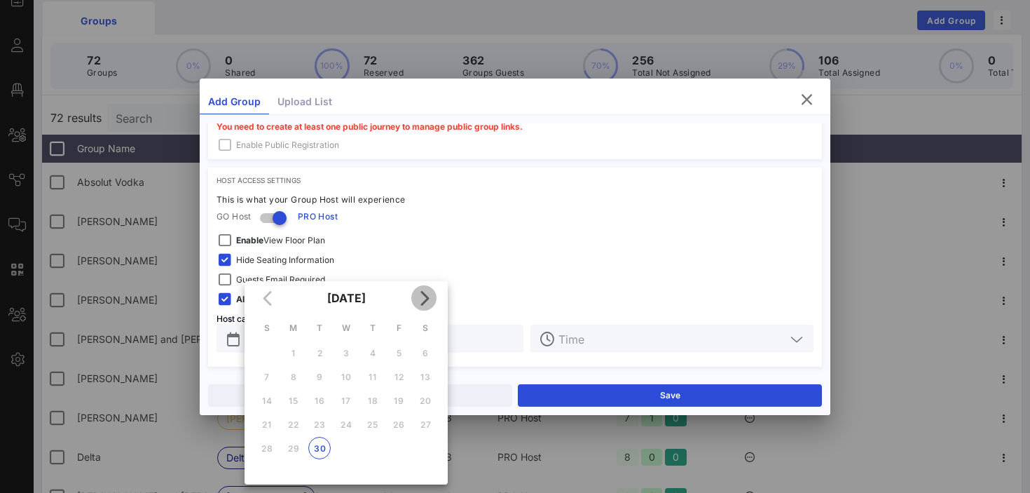
click at [424, 301] on icon "Next month" at bounding box center [424, 297] width 17 height 17
click at [402, 350] on div "3" at bounding box center [399, 353] width 22 height 11
type input "[DATE]"
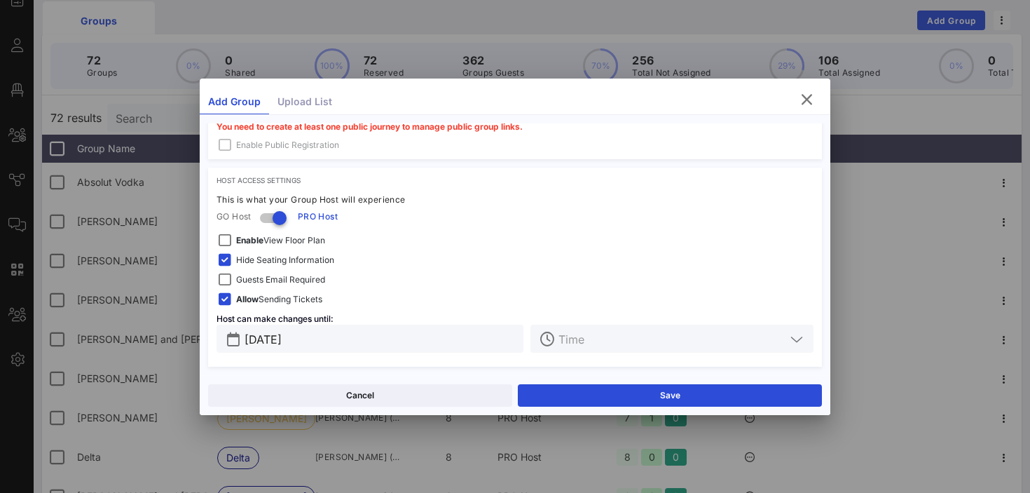
click at [588, 343] on input "text" at bounding box center [672, 338] width 227 height 18
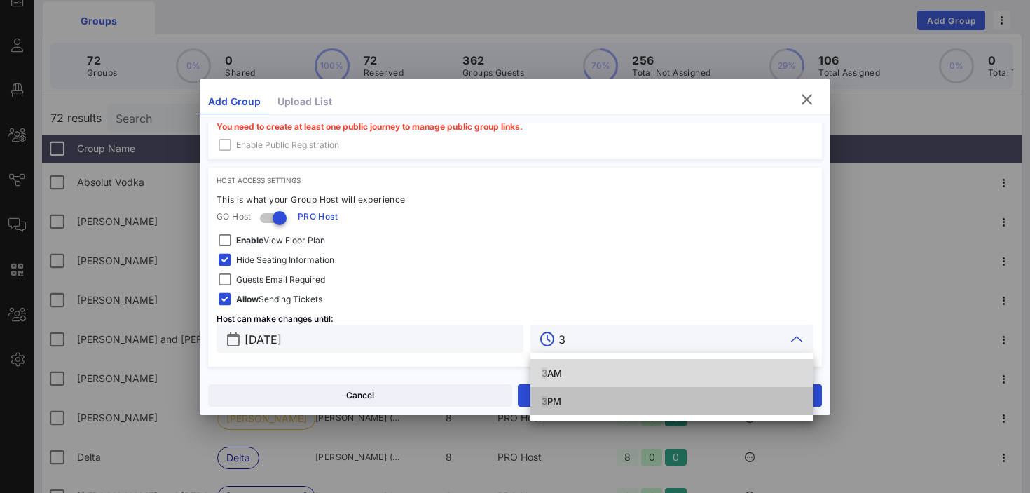
click at [553, 402] on div "3 PM" at bounding box center [672, 400] width 261 height 11
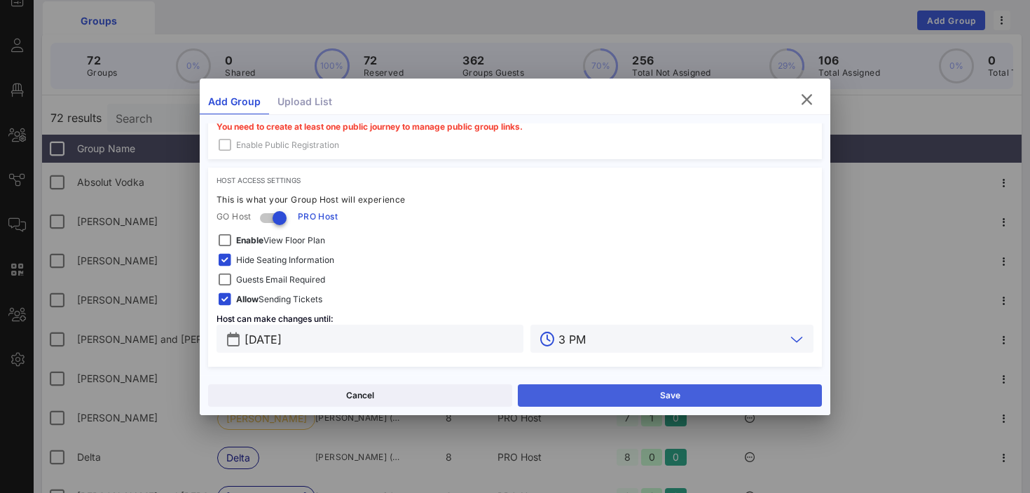
type input "3 PM"
click at [570, 392] on button "Save" at bounding box center [670, 395] width 304 height 22
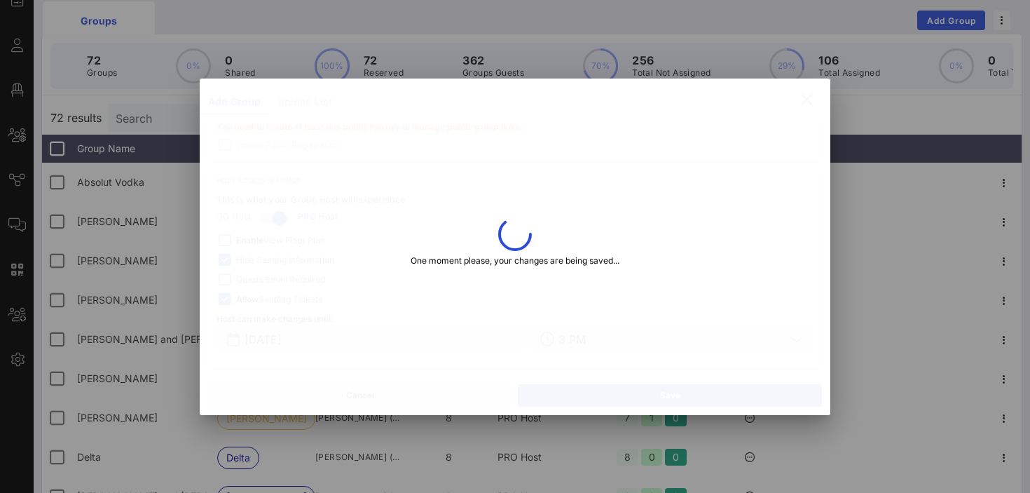
type input "[PERSON_NAME]"
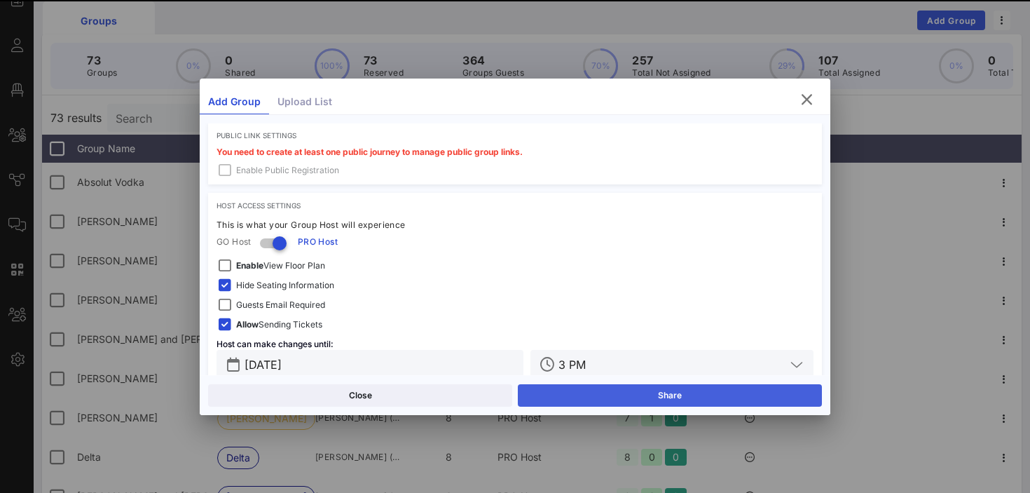
scroll to position [470, 0]
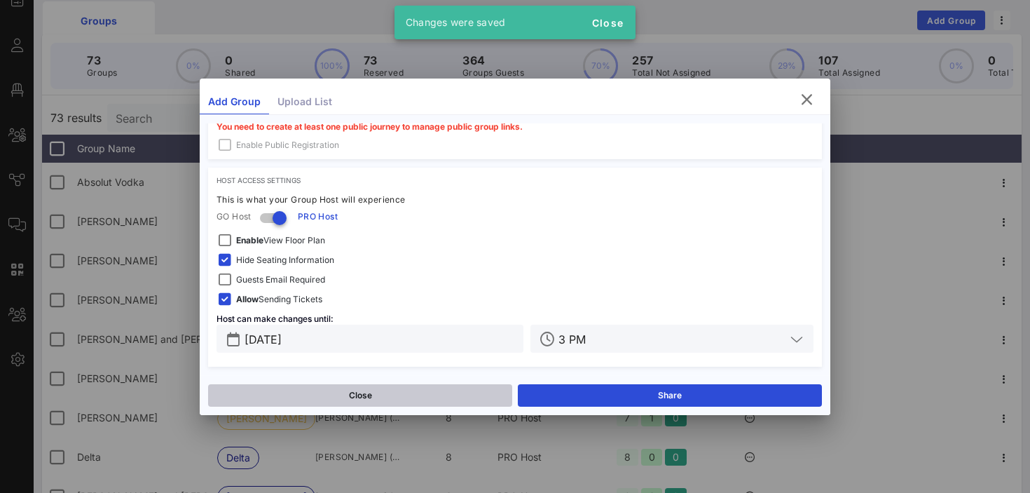
click at [429, 392] on button "Close" at bounding box center [360, 395] width 304 height 22
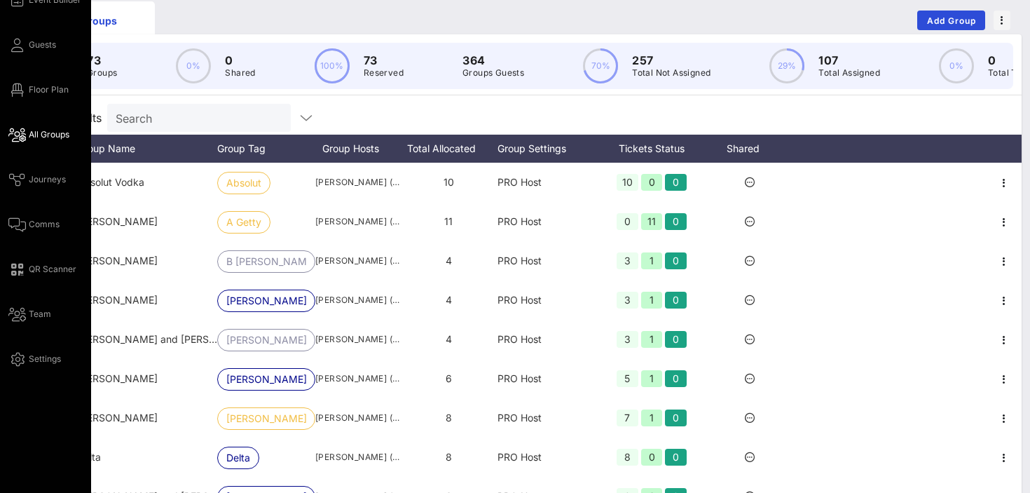
click at [53, 139] on span "All Groups" at bounding box center [49, 134] width 41 height 13
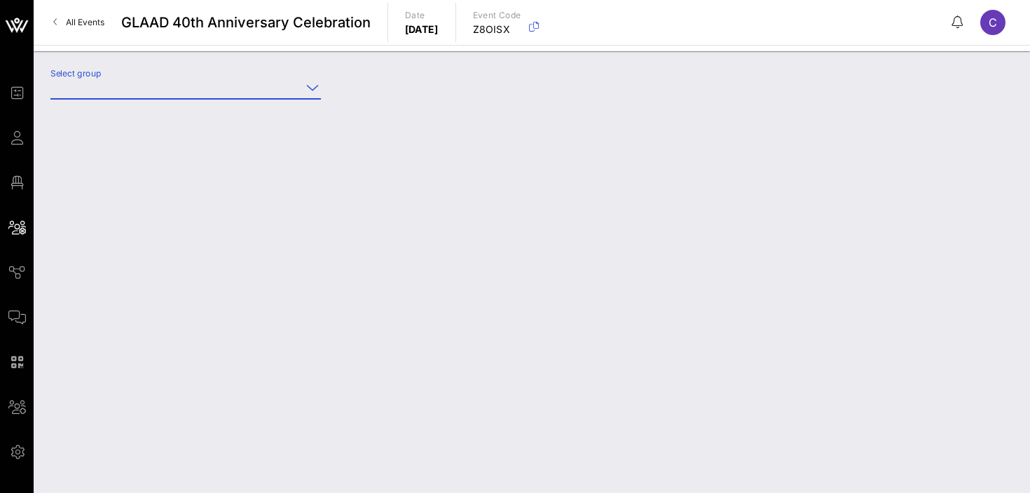
click at [205, 90] on input "Select group" at bounding box center [175, 87] width 251 height 22
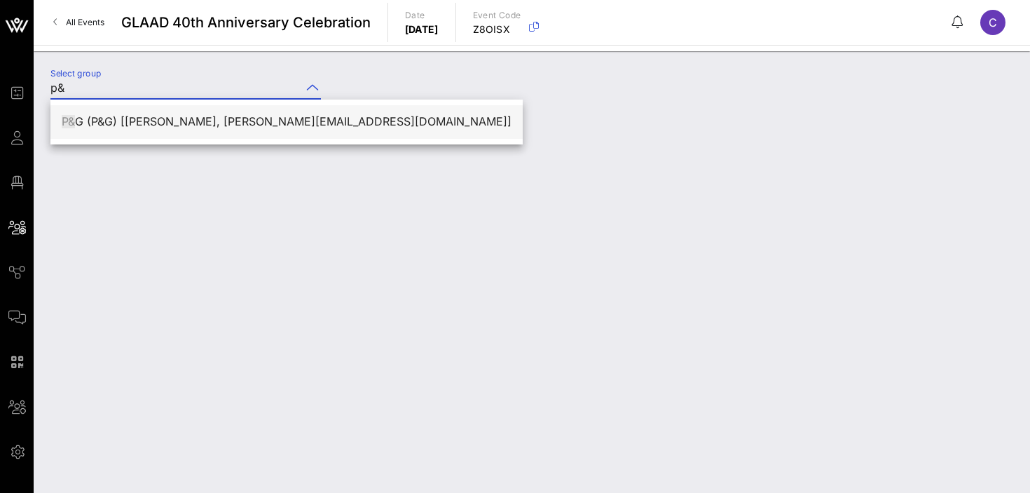
click at [167, 121] on div "P& G (P&G) [[PERSON_NAME], [PERSON_NAME][EMAIL_ADDRESS][DOMAIN_NAME]]" at bounding box center [287, 121] width 450 height 13
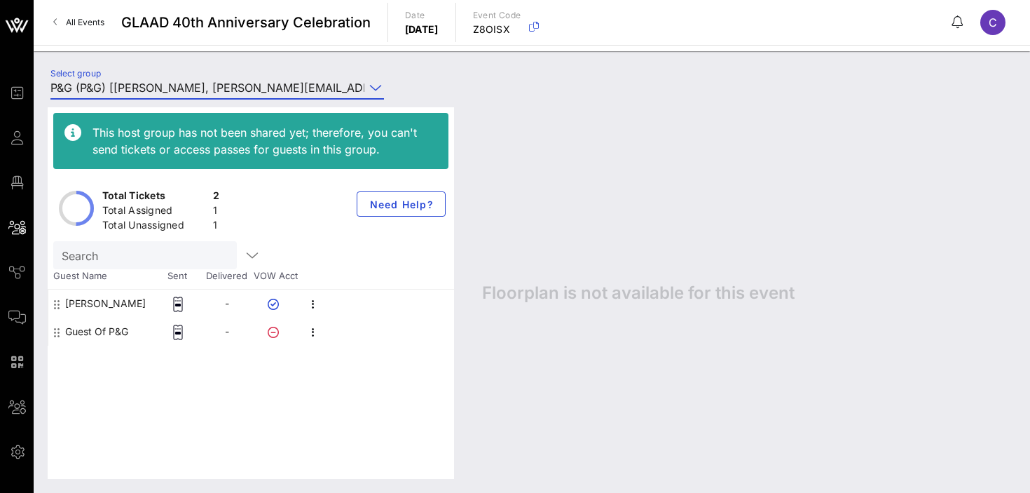
type input "P&G (P&G) [[PERSON_NAME], [PERSON_NAME][EMAIL_ADDRESS][DOMAIN_NAME]]"
click at [318, 336] on icon "button" at bounding box center [313, 332] width 17 height 17
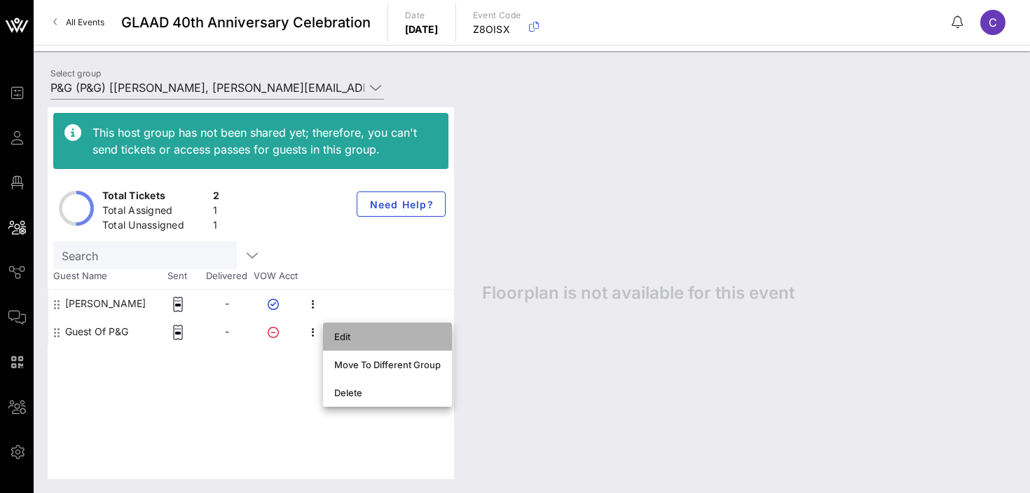
click at [353, 339] on div "Edit" at bounding box center [387, 336] width 107 height 11
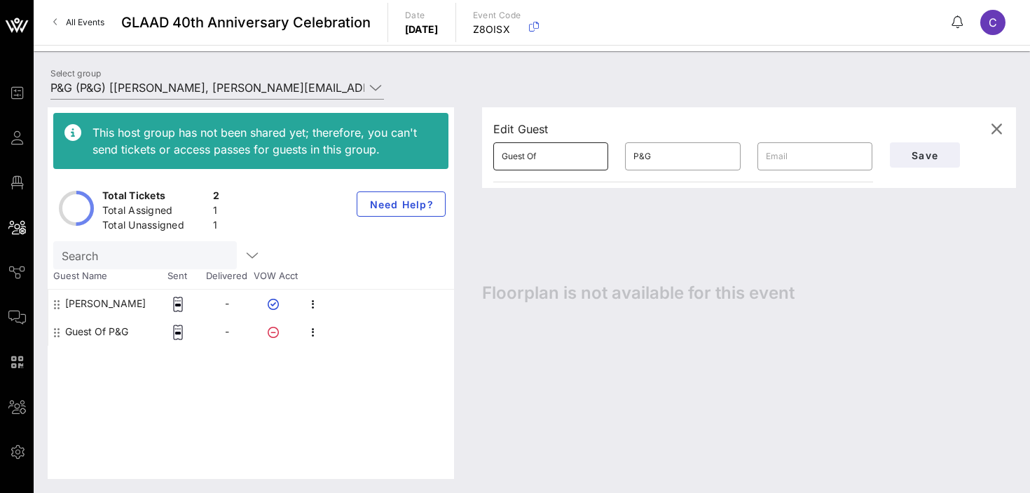
click at [535, 163] on input "Guest Of" at bounding box center [551, 156] width 98 height 22
type input "[PERSON_NAME]"
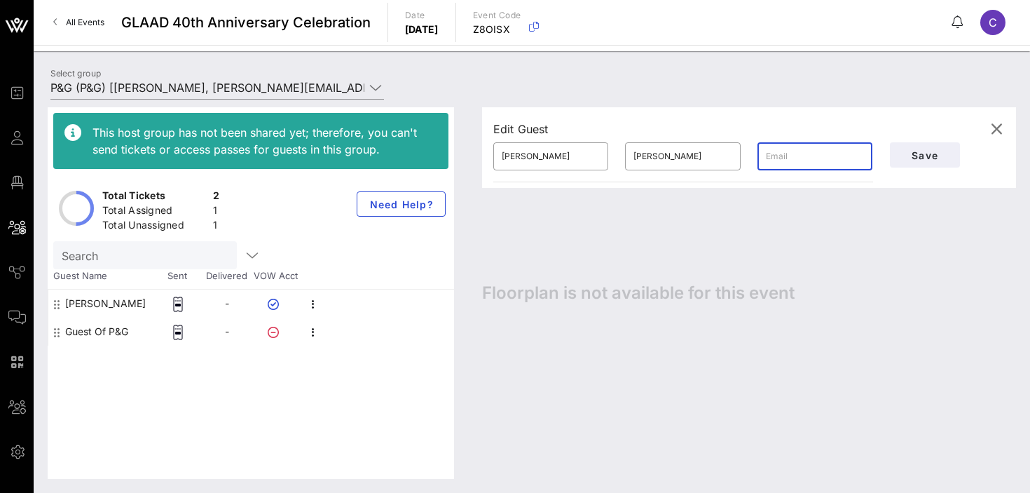
paste input "[PERSON_NAME][EMAIL_ADDRESS][DOMAIN_NAME]"
type input "[PERSON_NAME][EMAIL_ADDRESS][DOMAIN_NAME]"
click at [924, 156] on span "Save" at bounding box center [925, 155] width 48 height 12
